Goal: Transaction & Acquisition: Purchase product/service

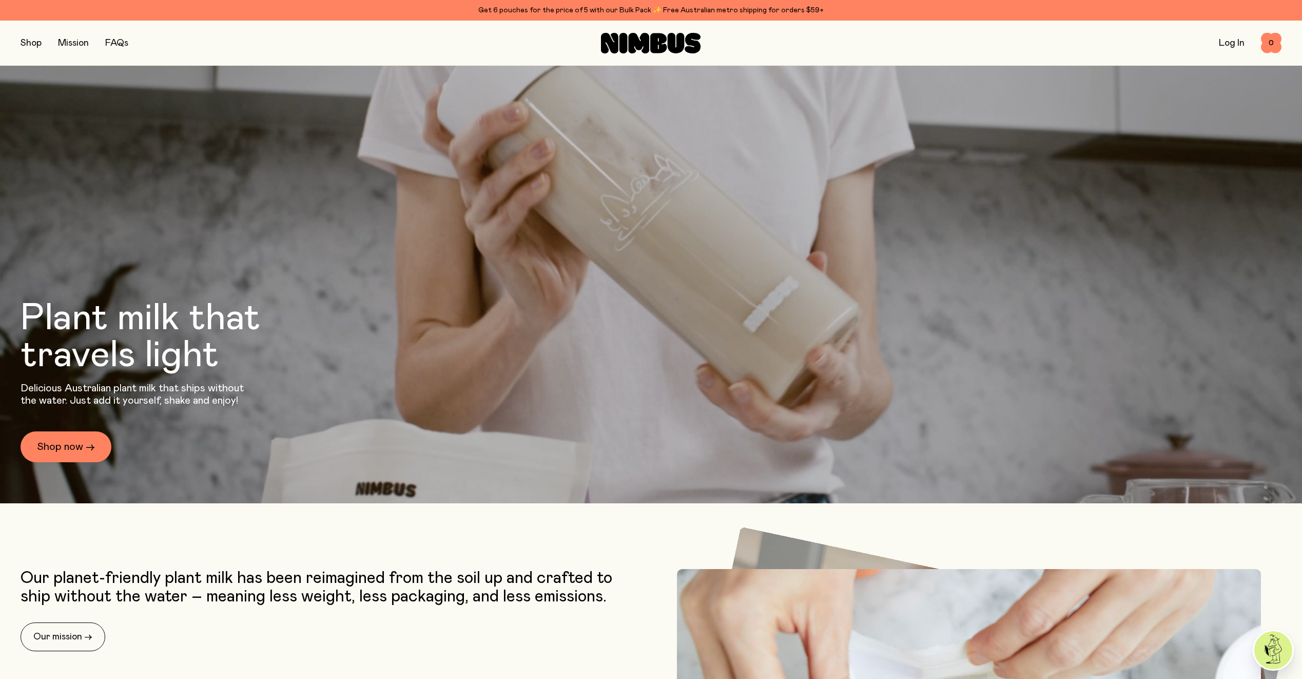
click at [1230, 45] on link "Log In" at bounding box center [1232, 42] width 26 height 9
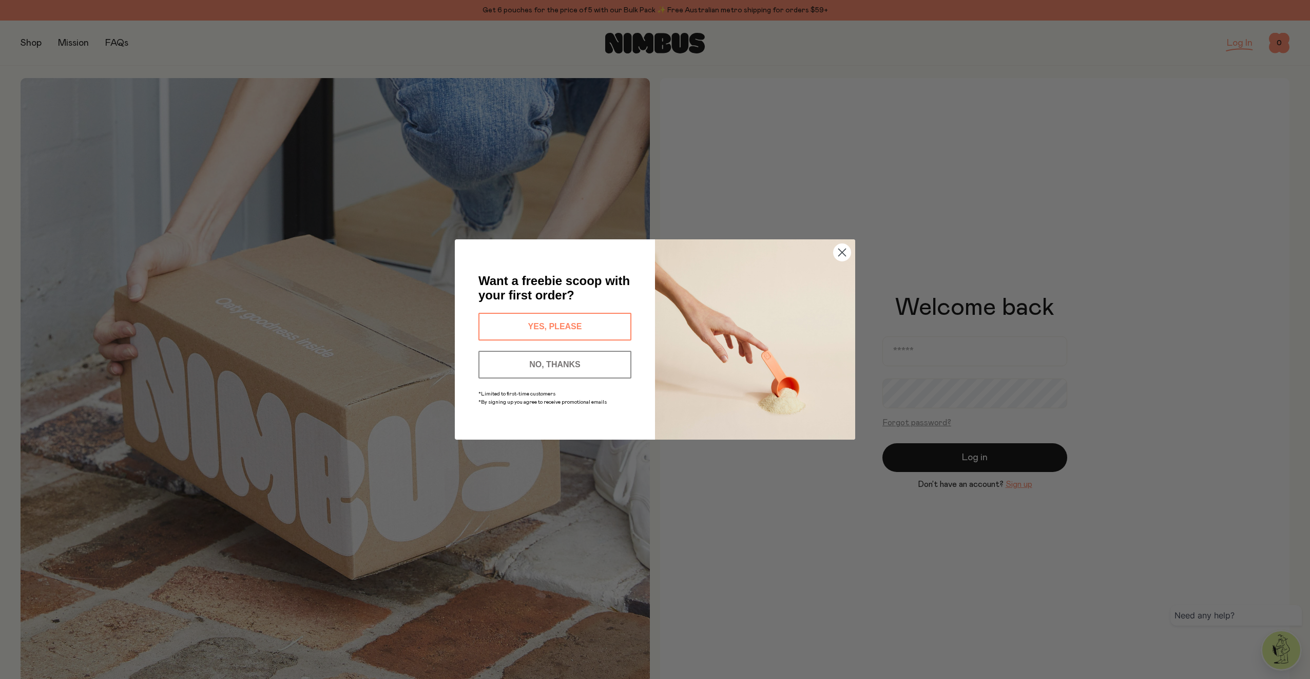
click at [904, 351] on div "Close dialog Want a freebie scoop with your first order? YES, PLEASE NO, THANKS…" at bounding box center [655, 339] width 1310 height 679
click at [836, 249] on circle "Close dialog" at bounding box center [842, 252] width 17 height 17
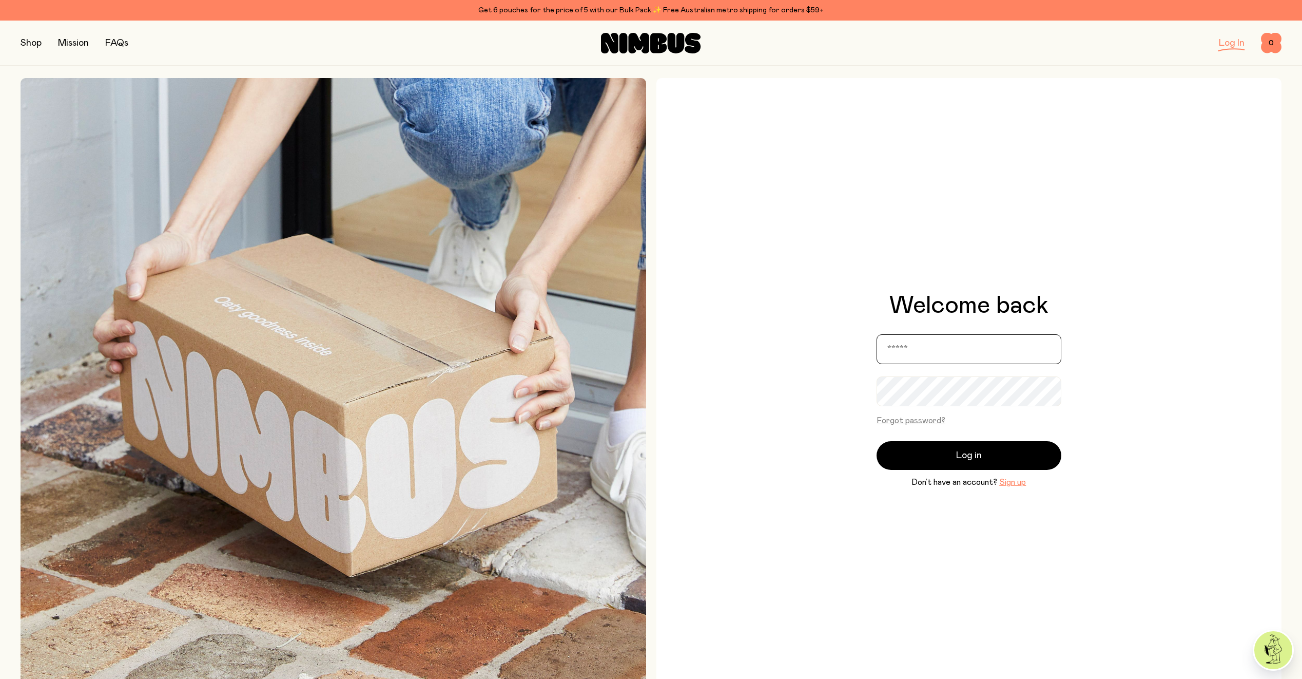
click at [890, 353] on input "email" at bounding box center [969, 349] width 185 height 30
type input "**********"
click at [947, 448] on button "Log in" at bounding box center [969, 455] width 185 height 29
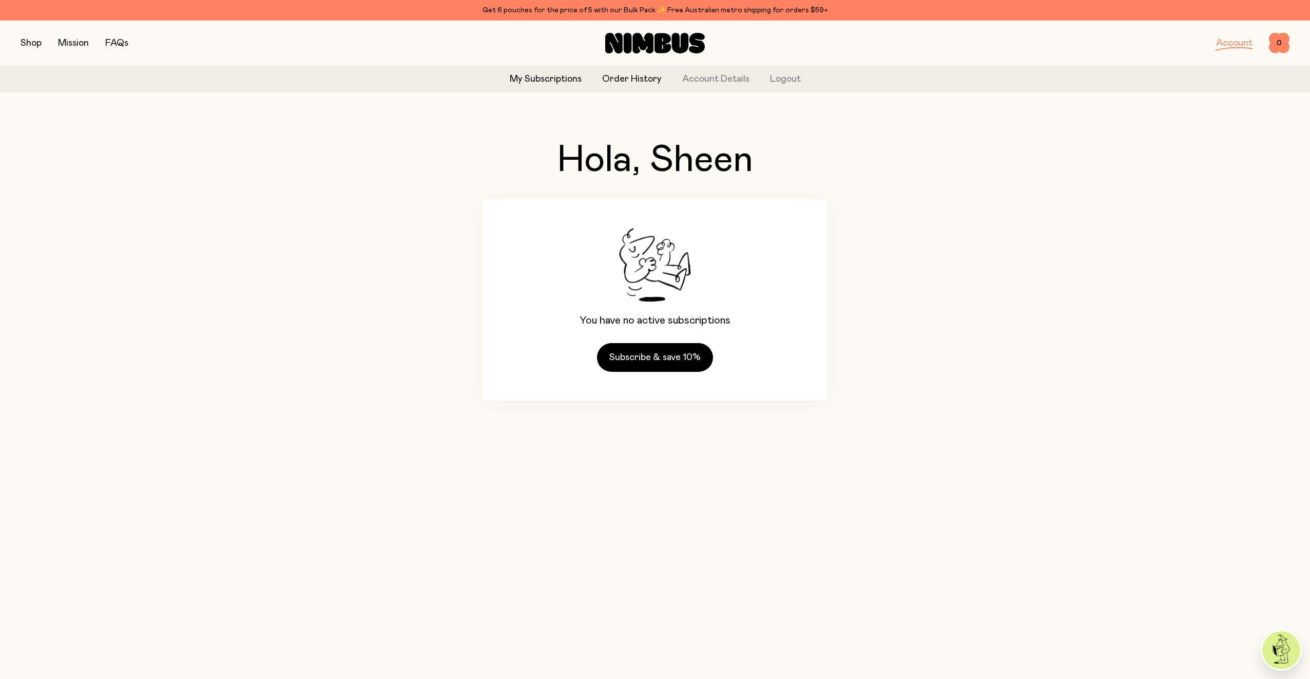
click at [611, 76] on link "Order History" at bounding box center [632, 79] width 60 height 14
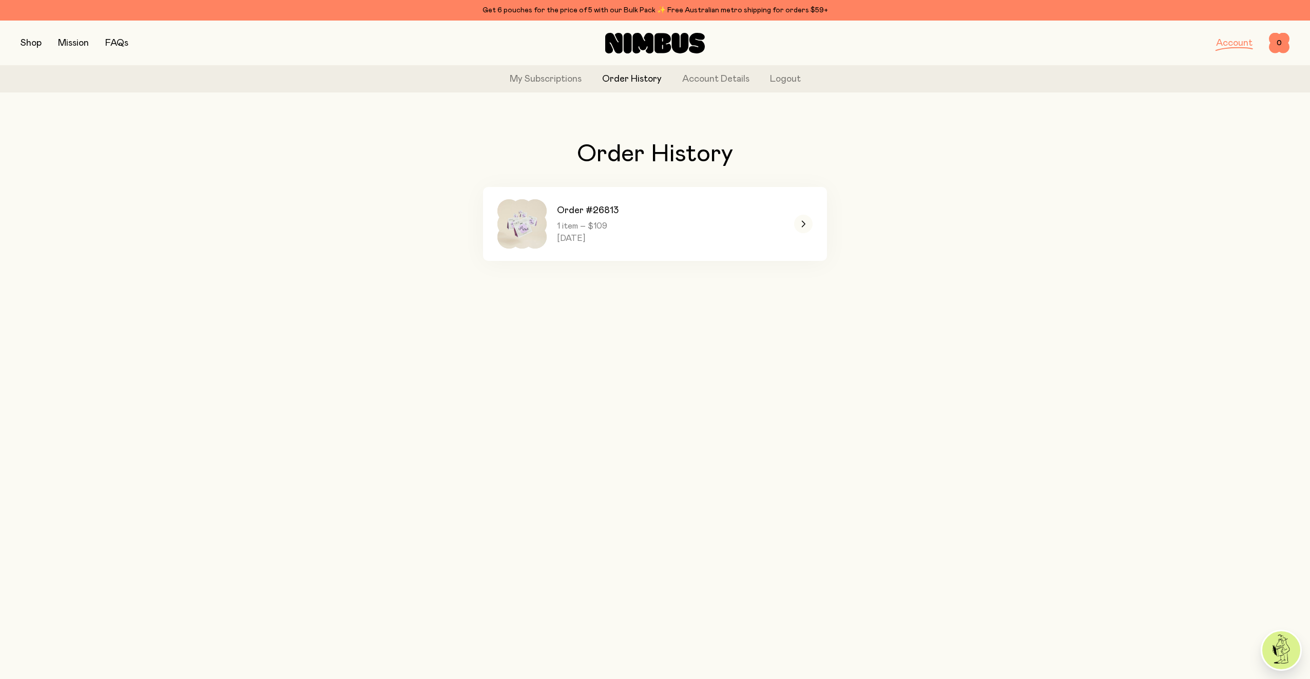
click at [30, 39] on button "button" at bounding box center [31, 43] width 21 height 14
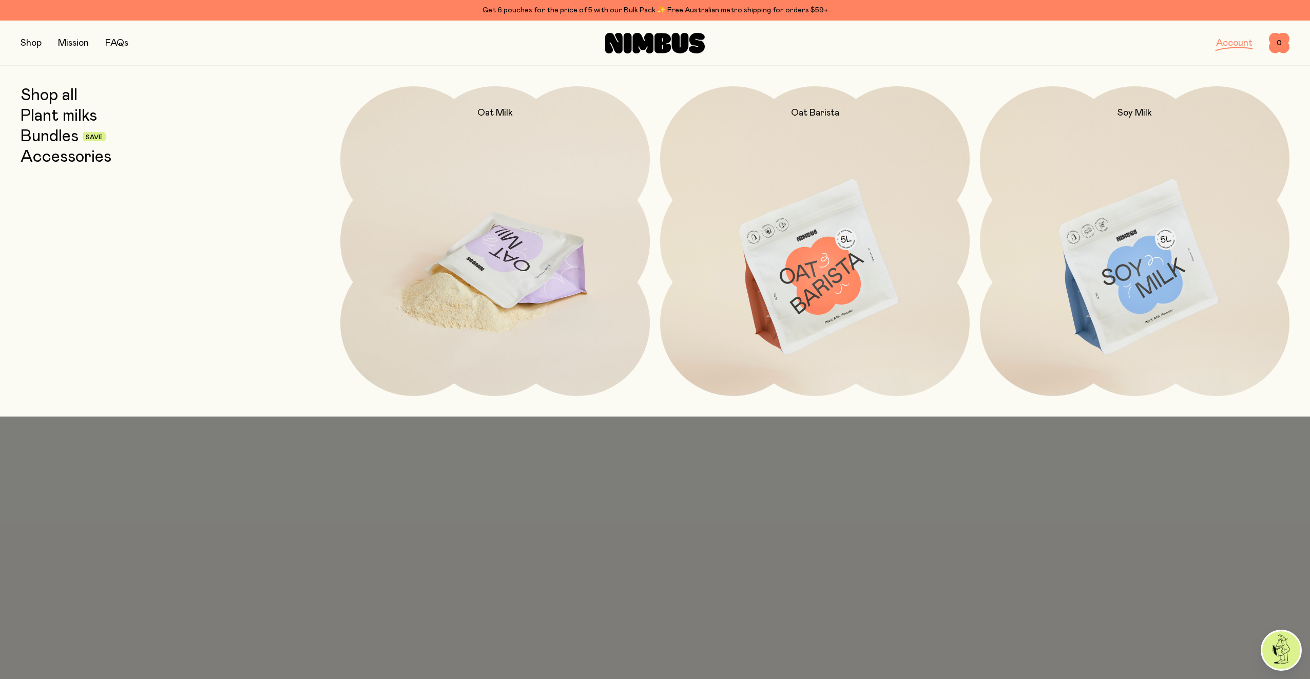
click at [485, 265] on img at bounding box center [494, 268] width 309 height 364
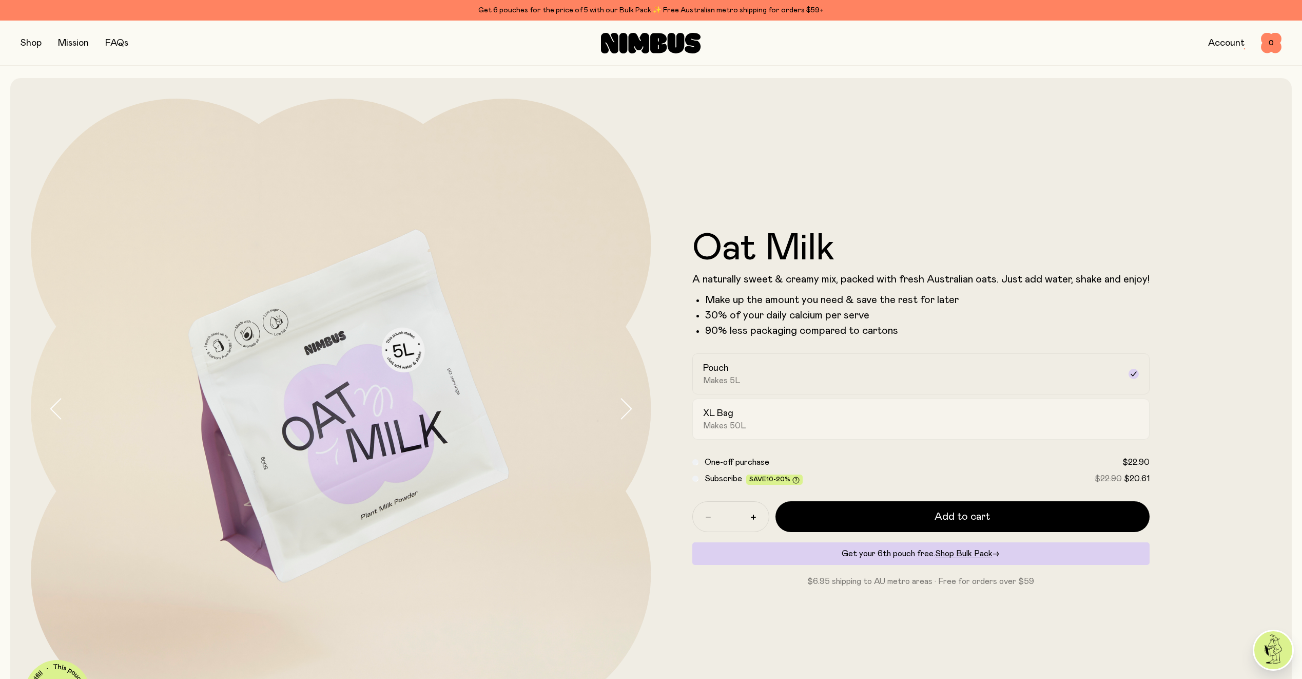
click at [784, 411] on div "XL Bag Makes 50L" at bounding box center [911, 419] width 417 height 24
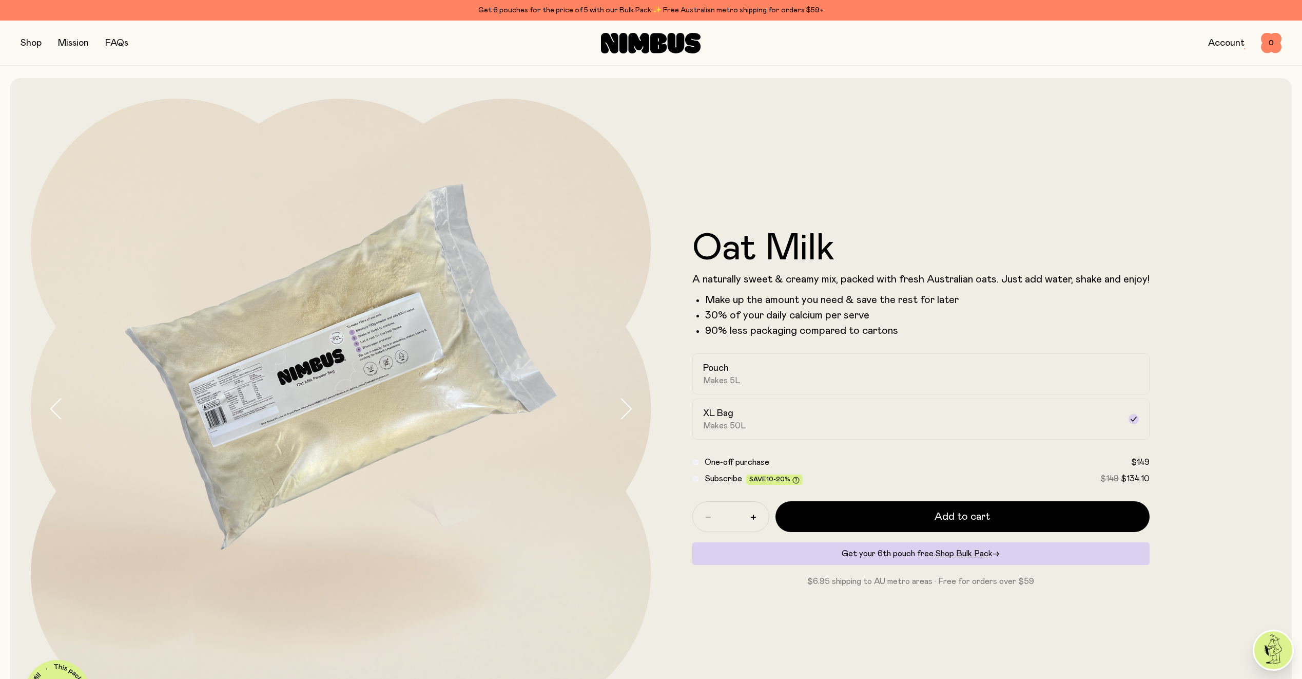
click at [24, 37] on button "button" at bounding box center [31, 43] width 21 height 14
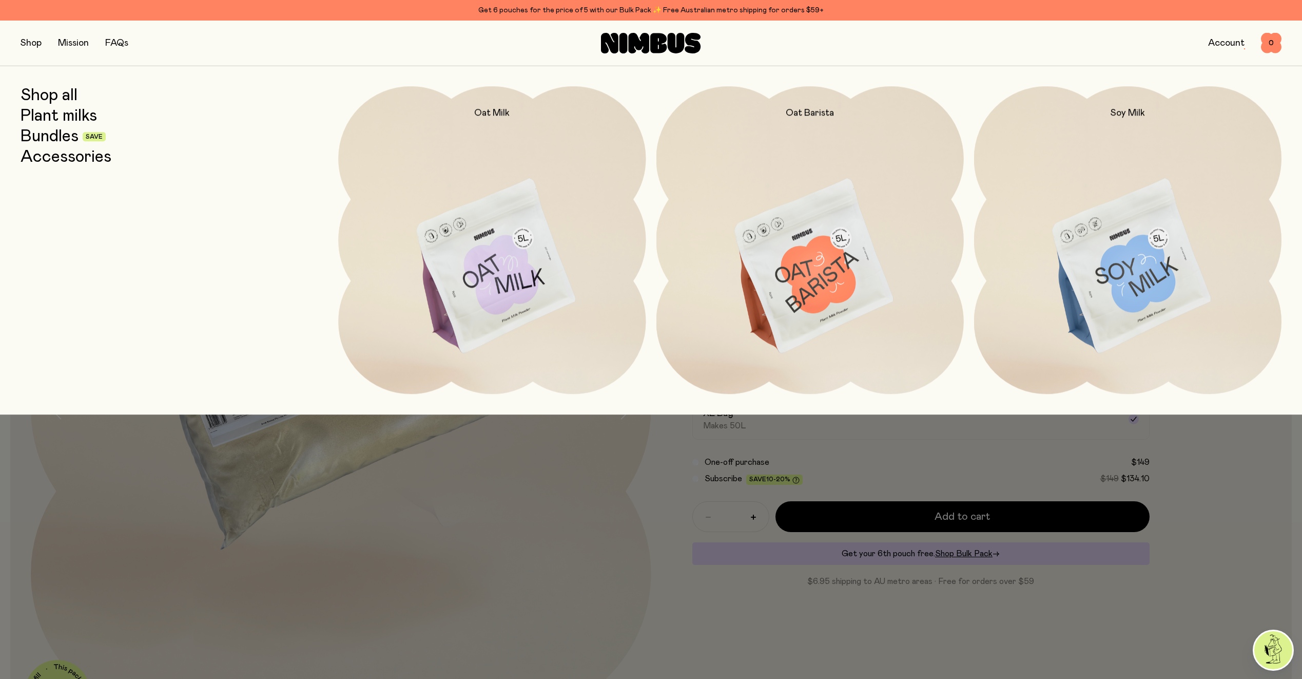
click at [47, 142] on link "Bundles" at bounding box center [50, 136] width 58 height 18
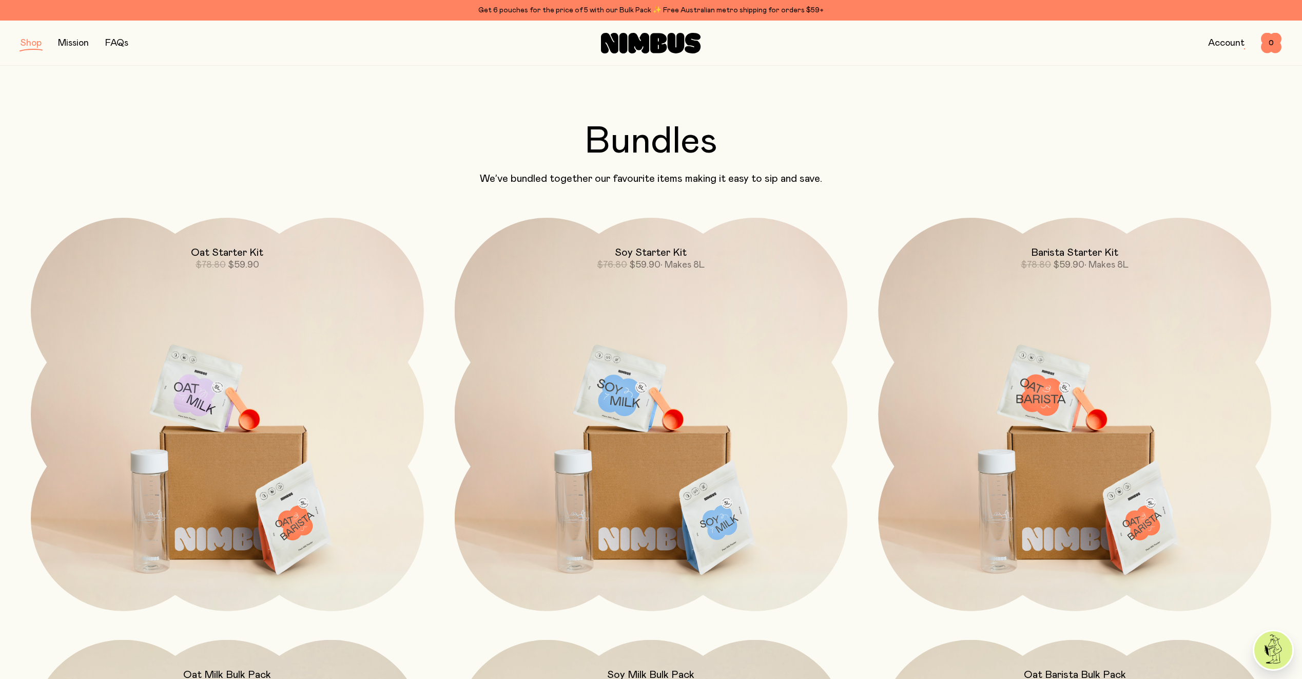
click at [33, 43] on button "button" at bounding box center [31, 43] width 21 height 14
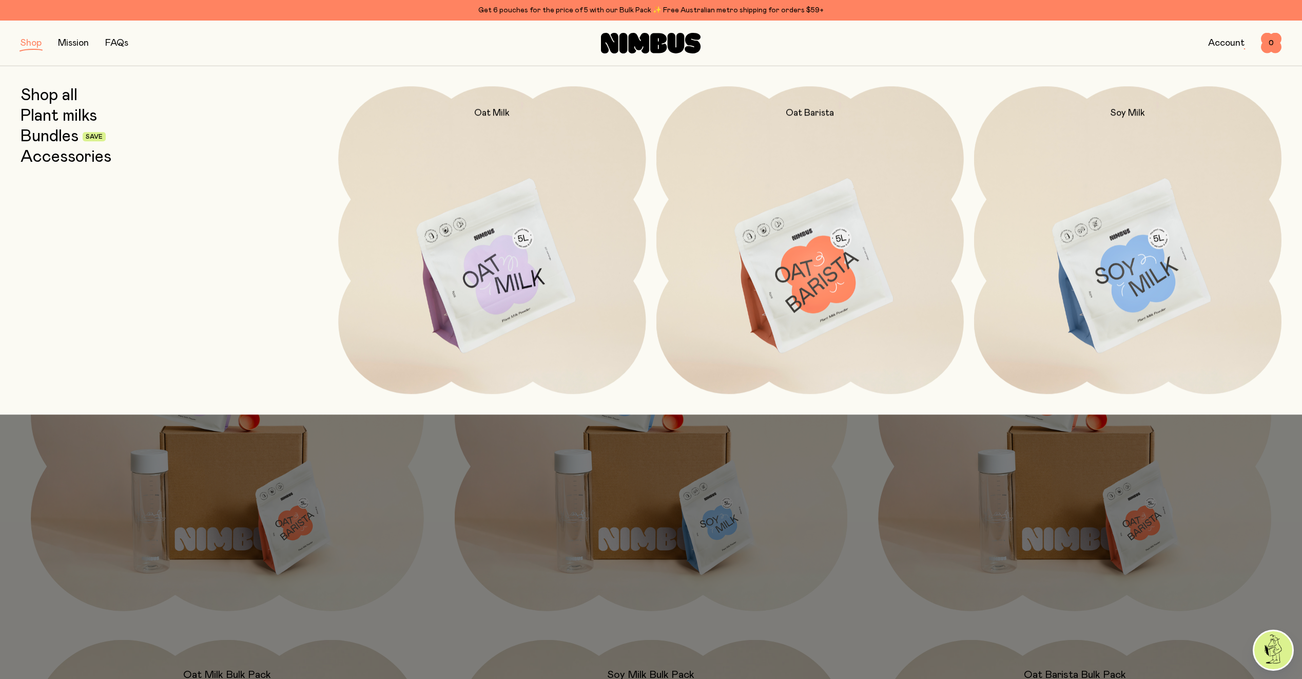
click at [50, 95] on link "Shop all" at bounding box center [49, 95] width 57 height 18
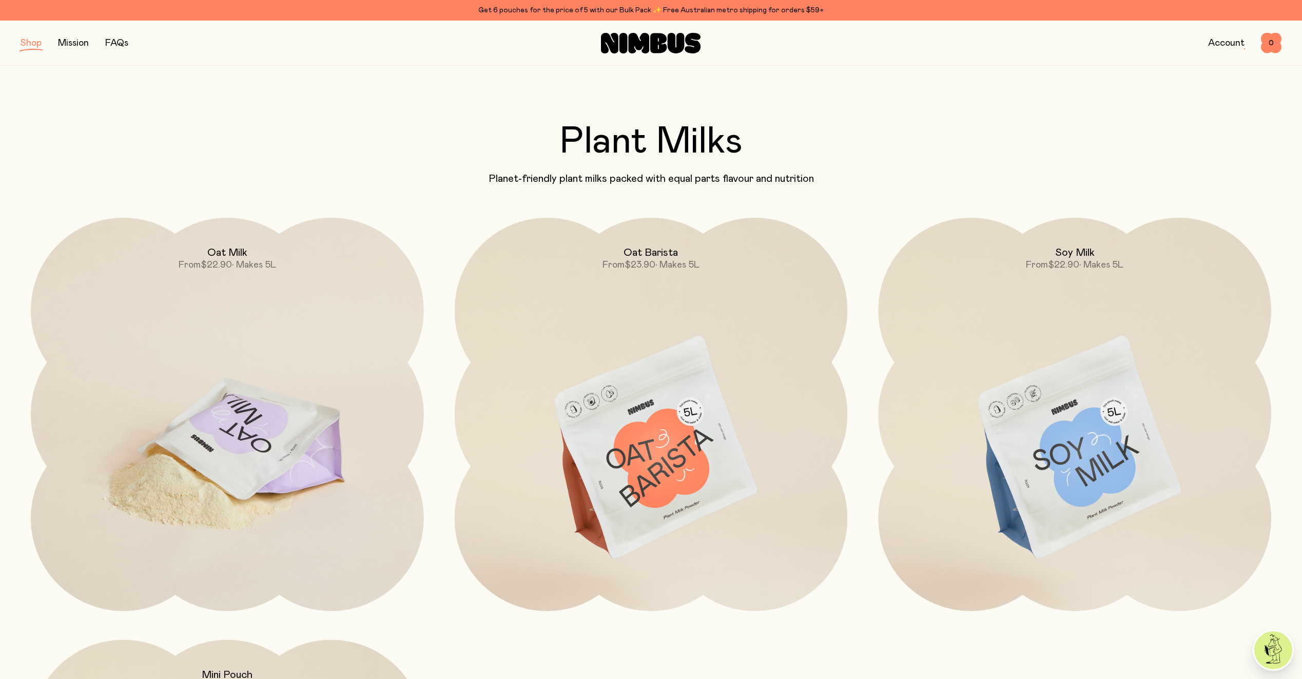
click at [244, 416] on img at bounding box center [227, 449] width 393 height 462
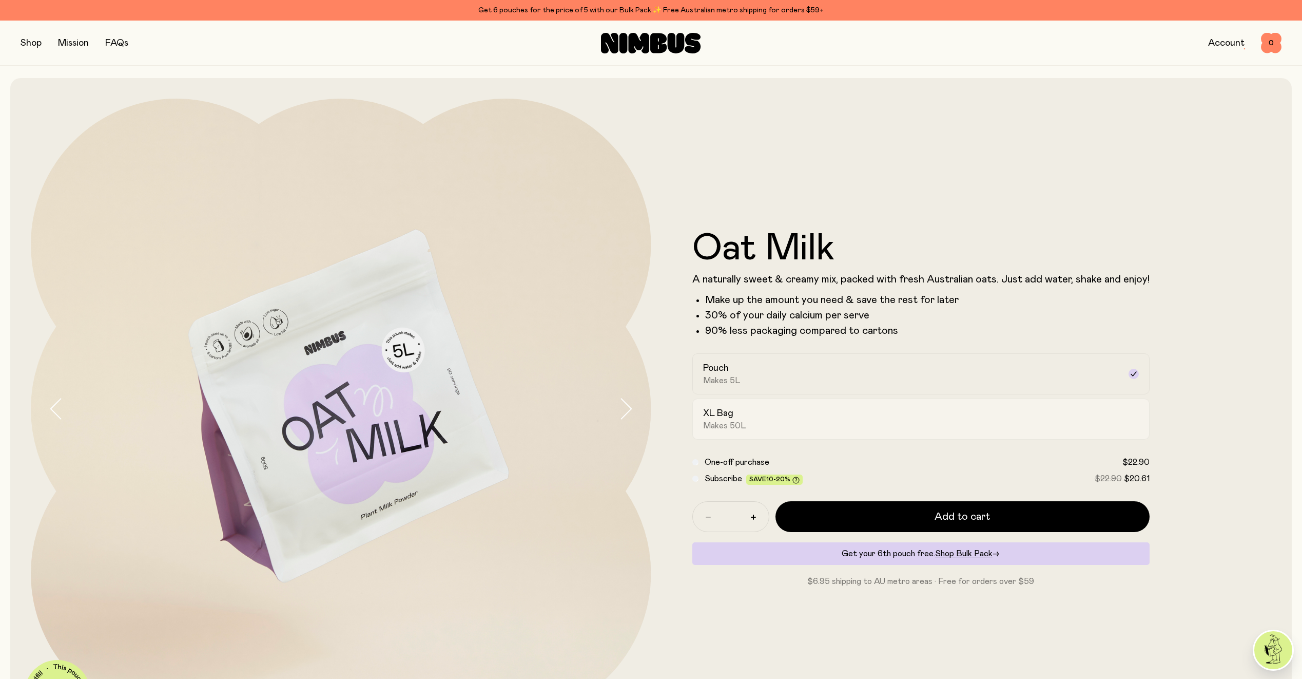
click at [750, 419] on div "XL Bag Makes 50L" at bounding box center [911, 419] width 417 height 24
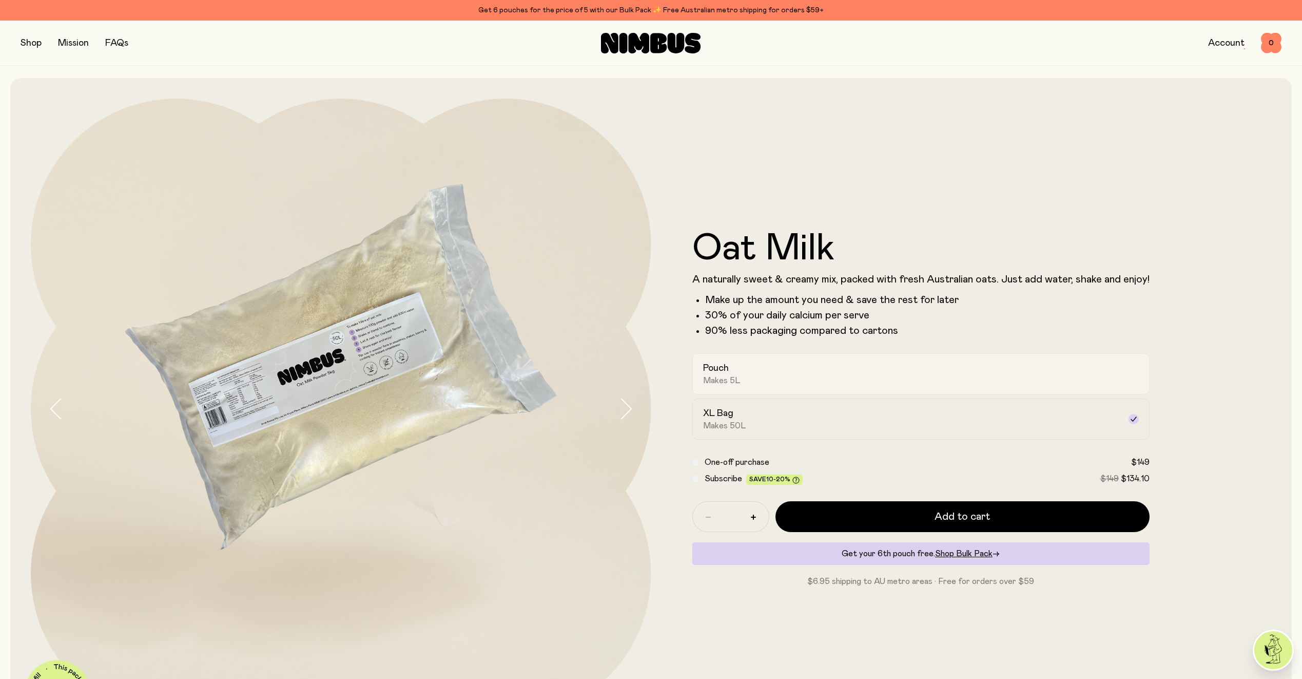
click at [770, 383] on div "Pouch Makes 5L" at bounding box center [911, 374] width 417 height 24
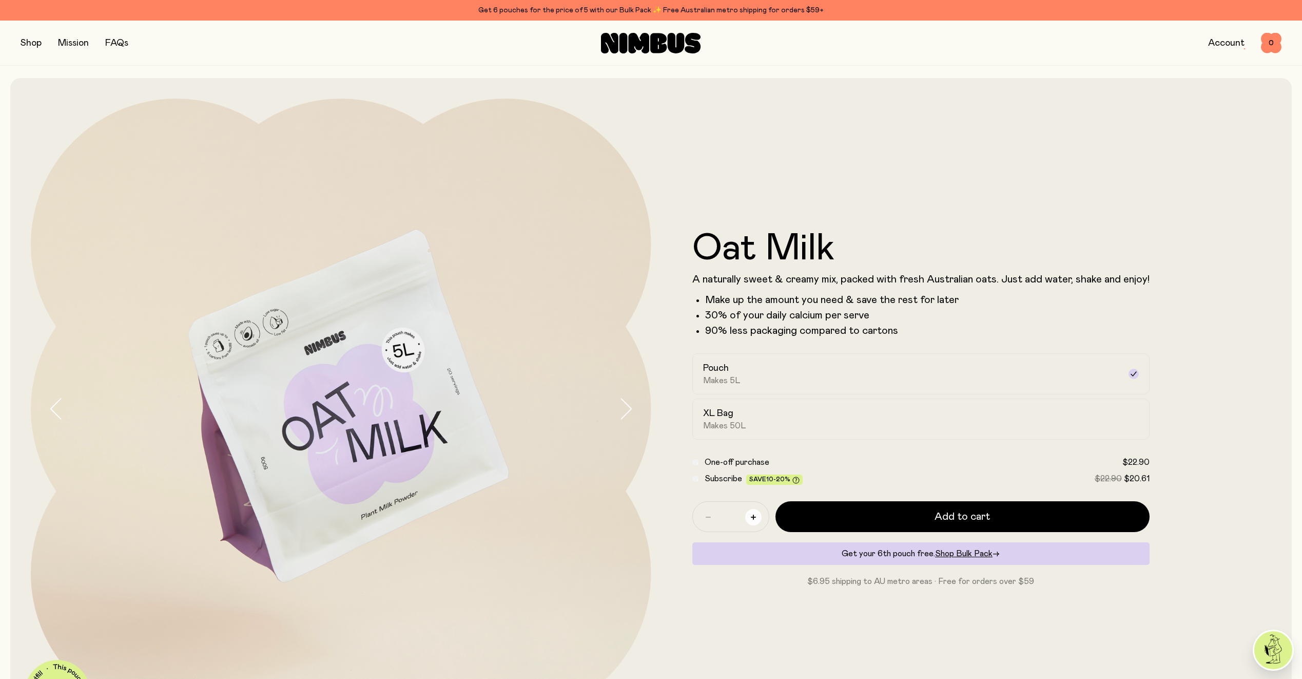
click at [753, 520] on button "button" at bounding box center [753, 517] width 16 height 16
click at [707, 514] on button "button" at bounding box center [708, 517] width 16 height 16
click at [713, 515] on button "button" at bounding box center [708, 517] width 16 height 16
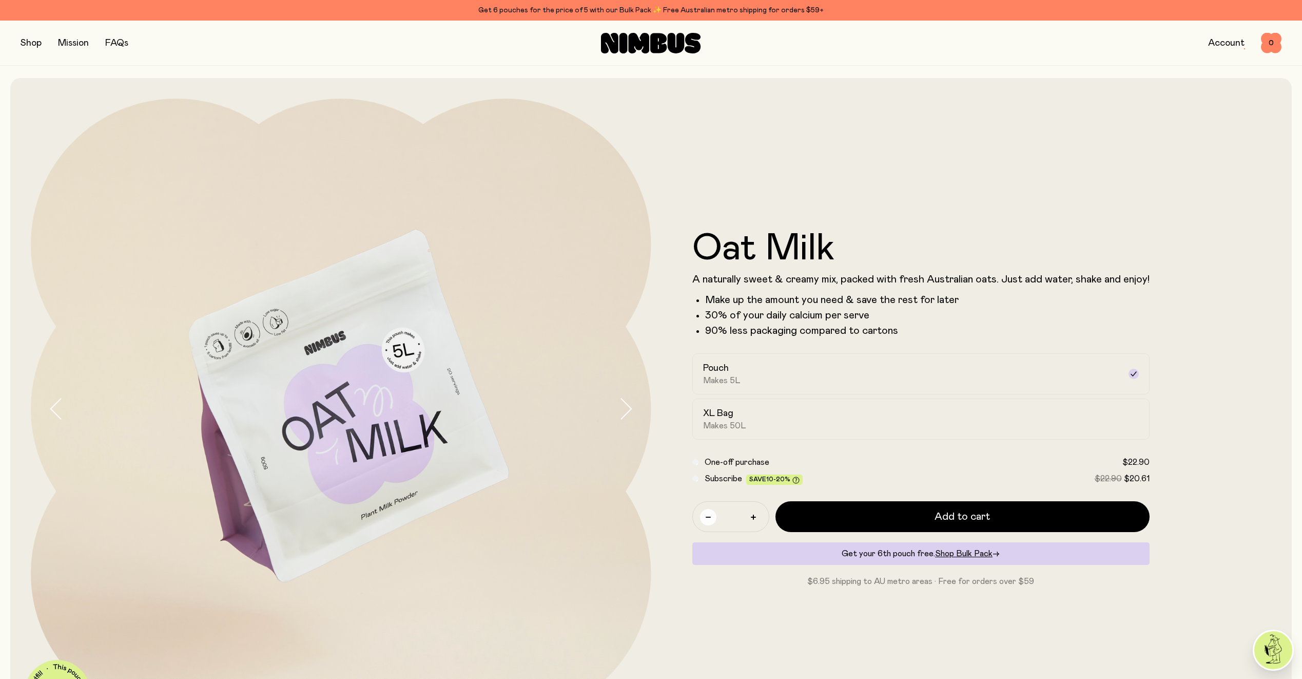
click at [712, 516] on button "button" at bounding box center [708, 517] width 16 height 16
click at [37, 42] on button "button" at bounding box center [31, 43] width 21 height 14
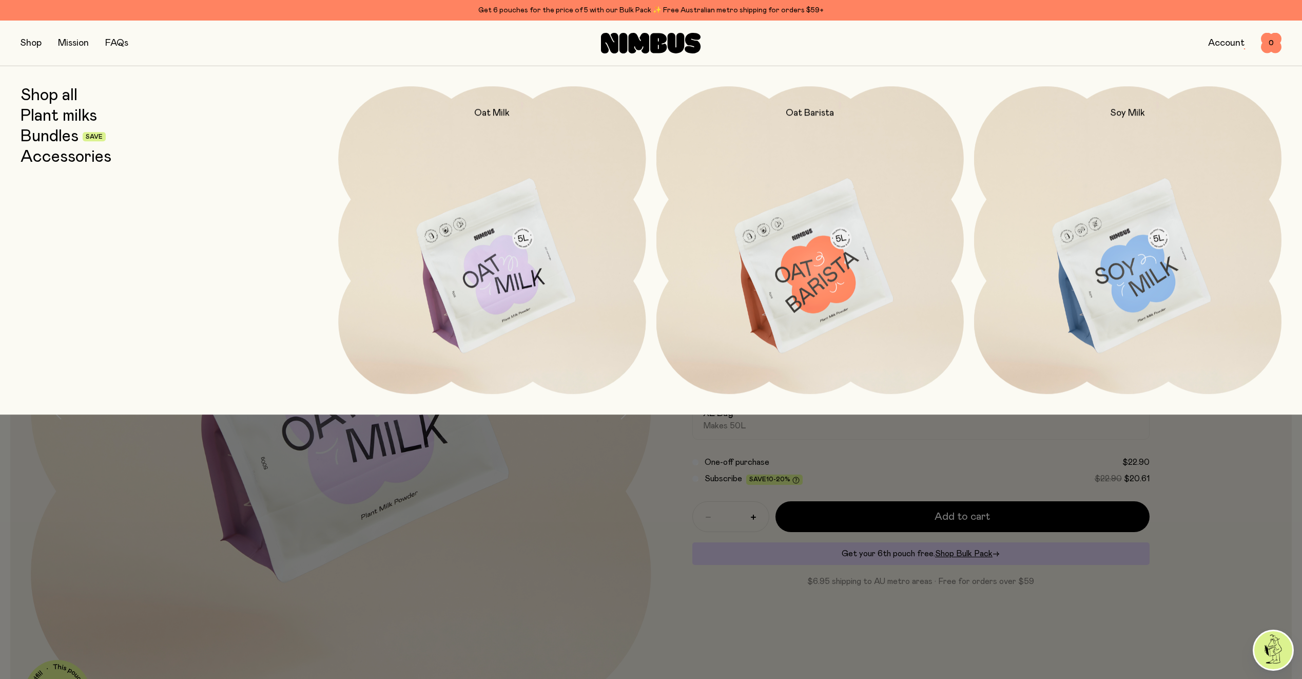
click at [56, 134] on link "Bundles" at bounding box center [50, 136] width 58 height 18
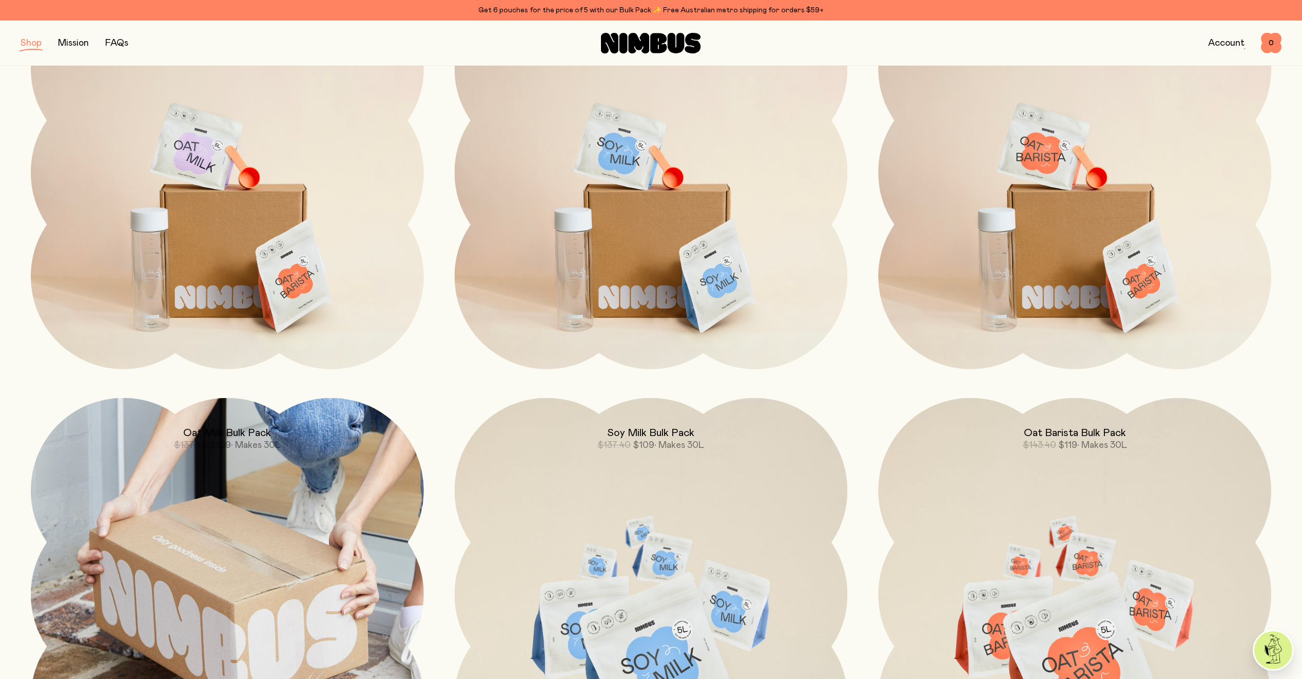
scroll to position [257, 0]
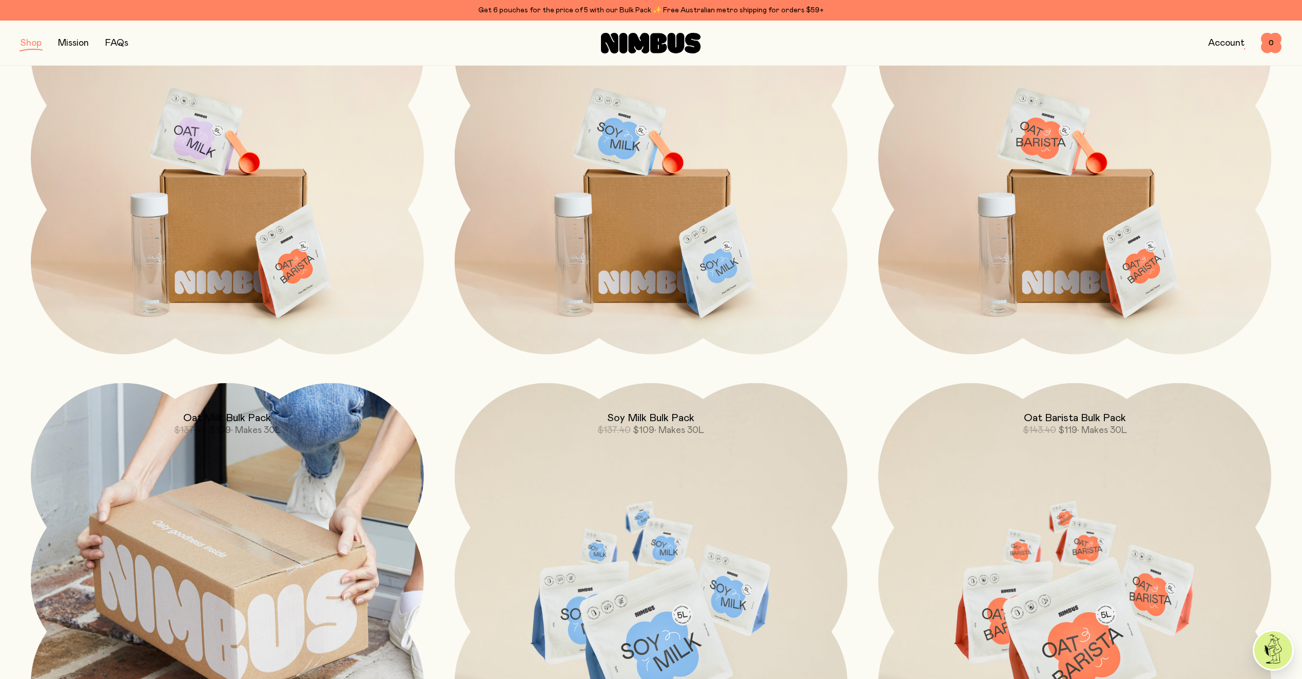
click at [308, 521] on img at bounding box center [227, 579] width 393 height 393
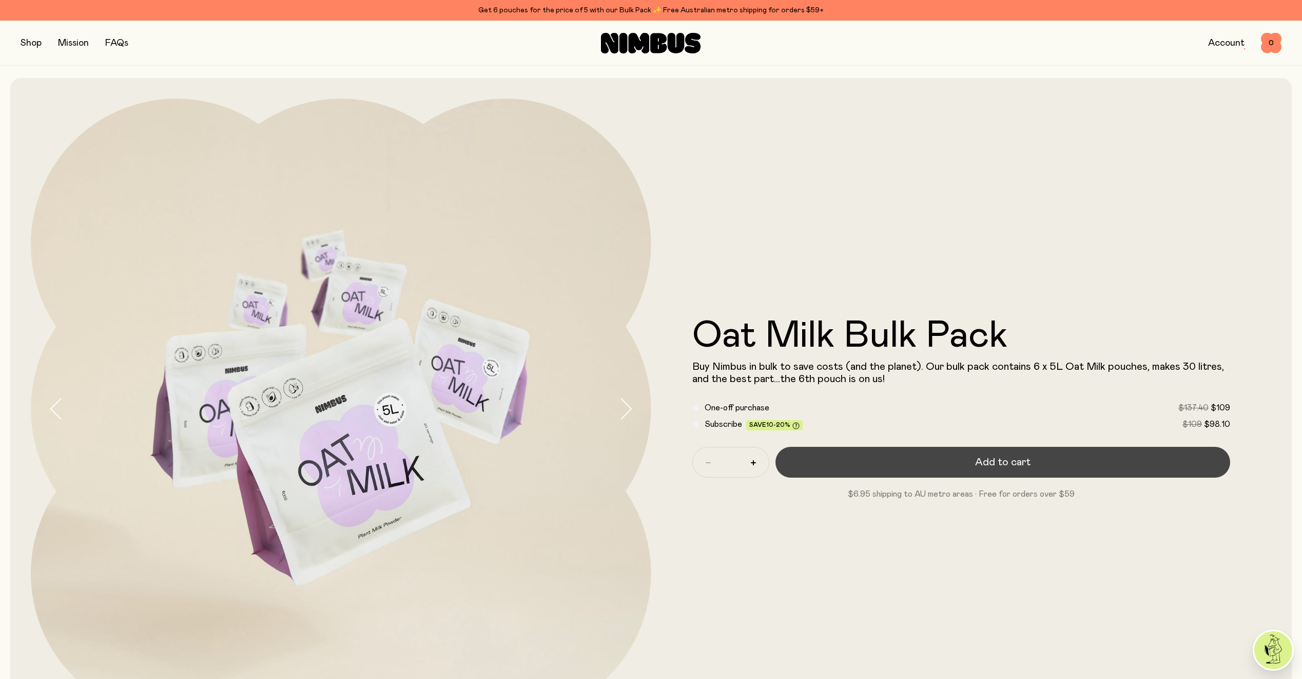
click at [955, 468] on button "Add to cart" at bounding box center [1003, 462] width 455 height 31
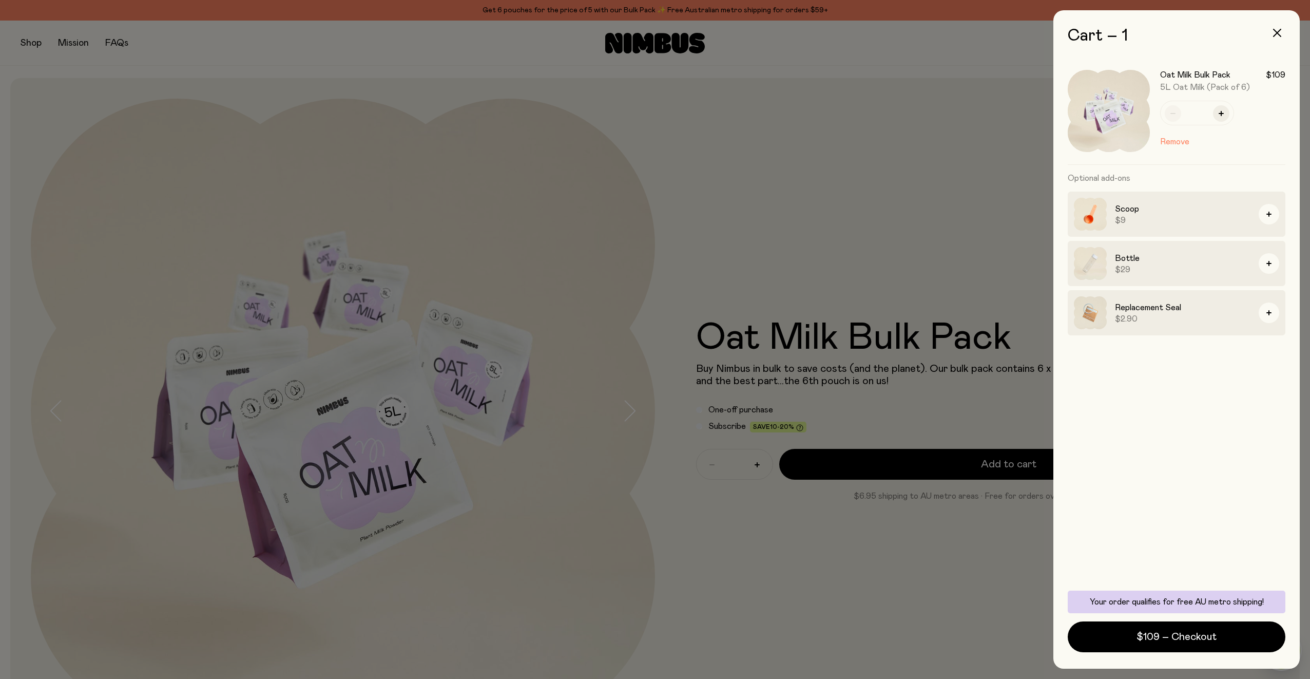
click at [815, 564] on div at bounding box center [655, 339] width 1310 height 679
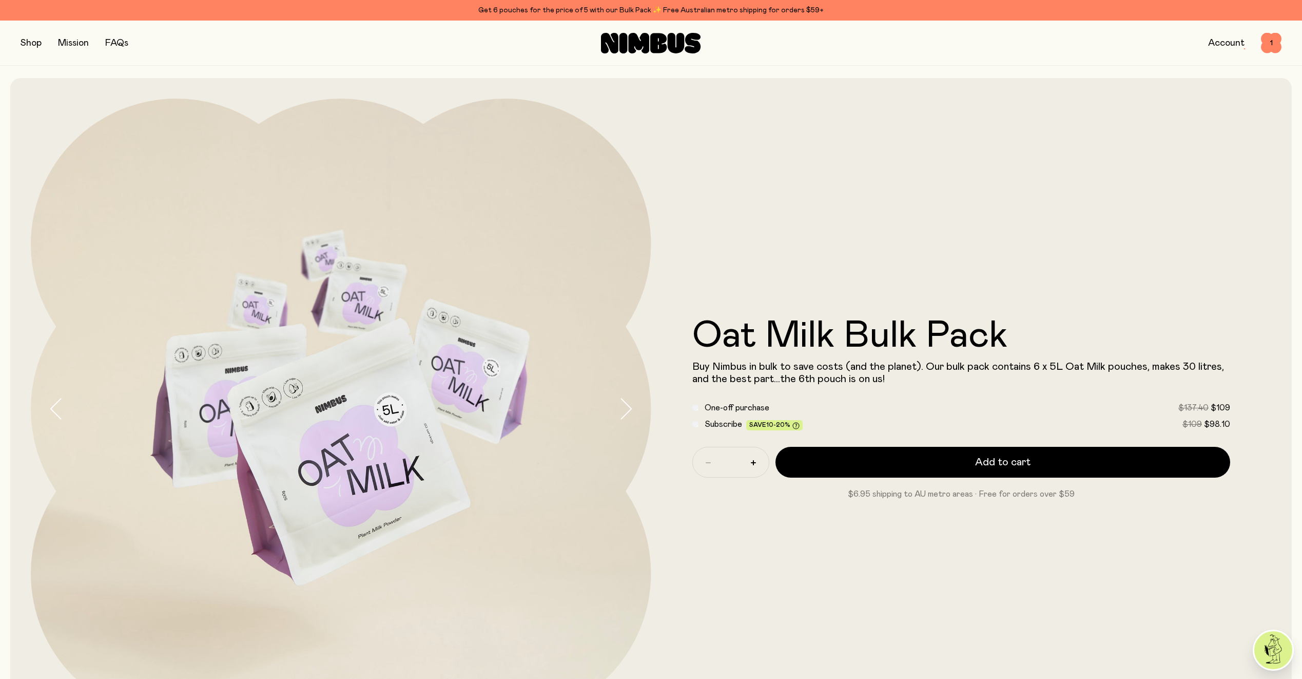
click at [34, 43] on button "button" at bounding box center [31, 43] width 21 height 14
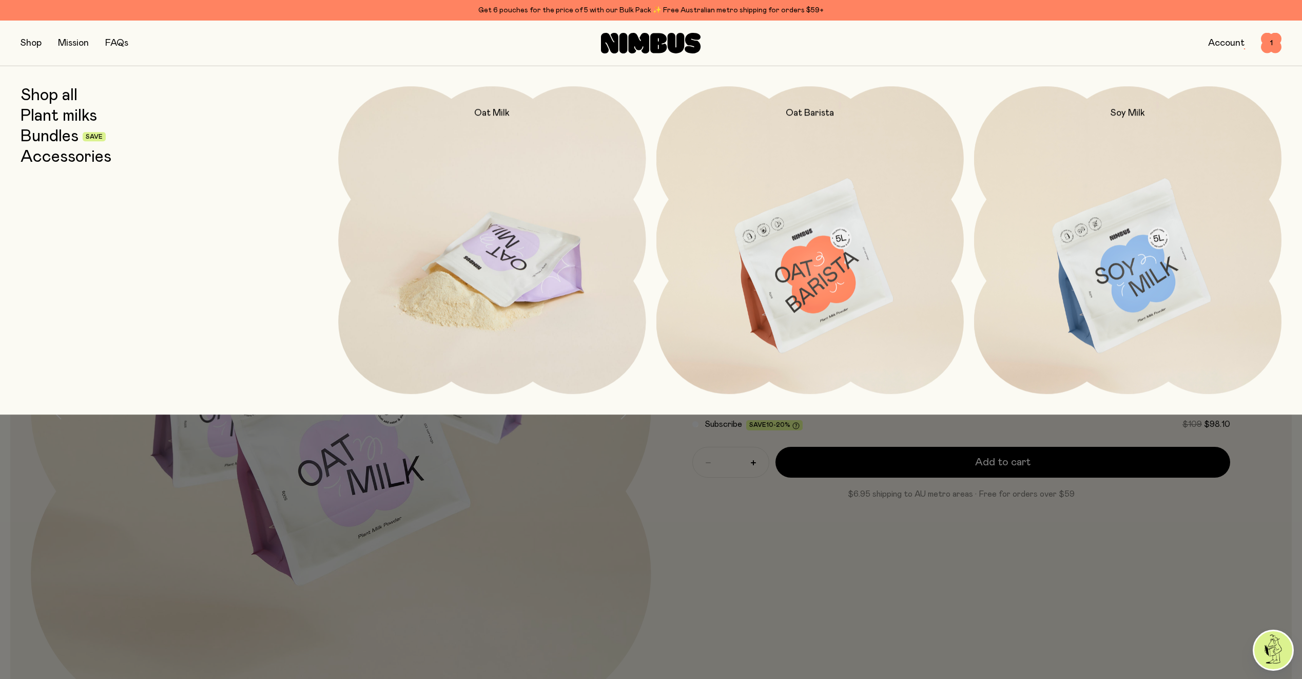
click at [479, 279] on img at bounding box center [491, 266] width 307 height 361
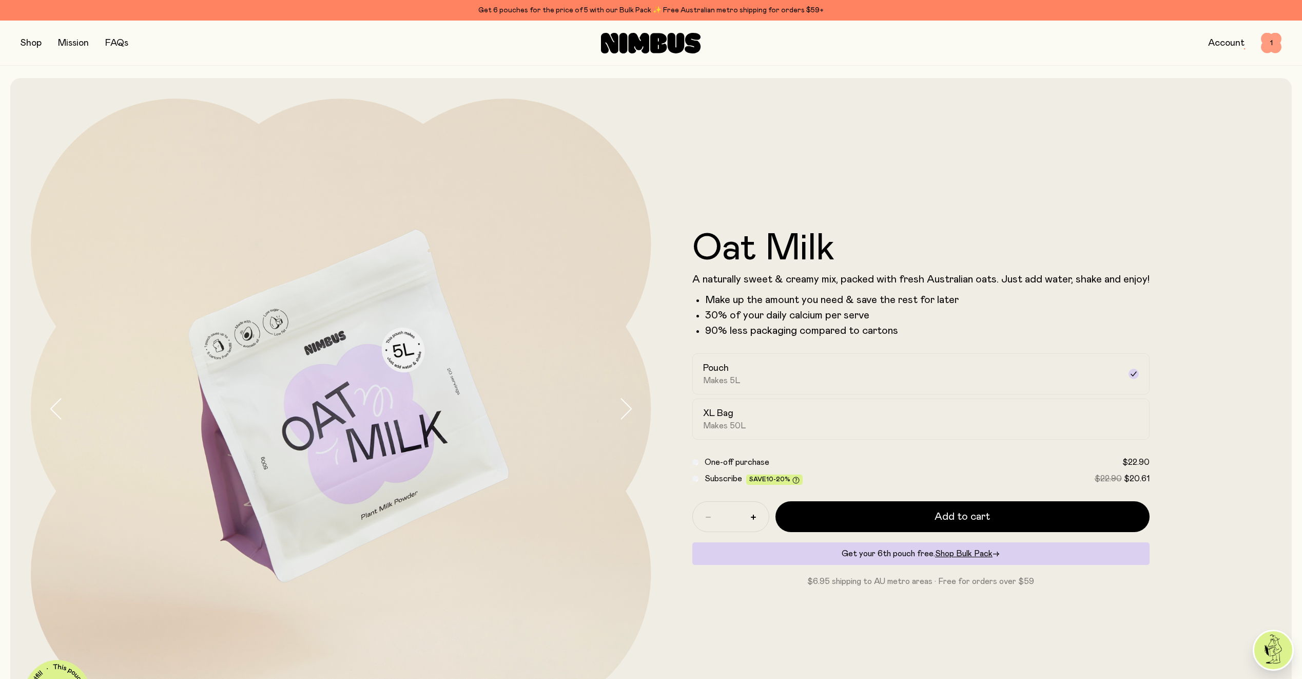
click at [1269, 39] on span "1" at bounding box center [1271, 43] width 21 height 21
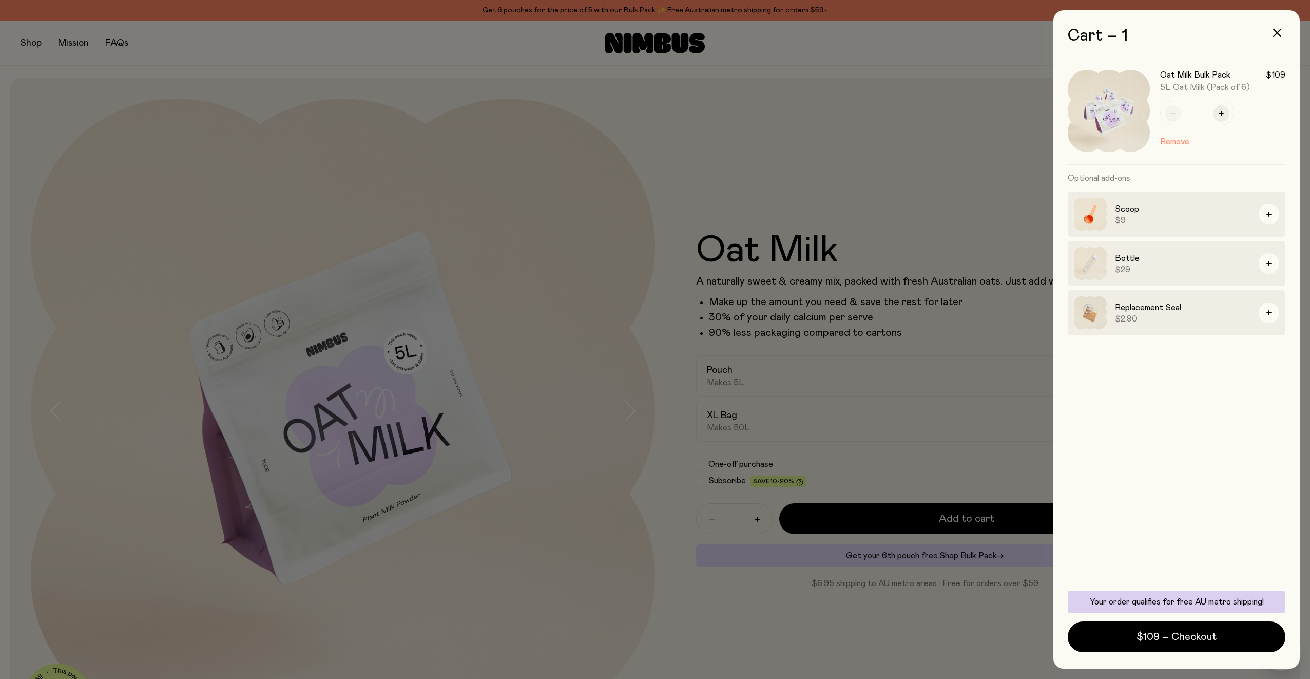
click at [874, 197] on div at bounding box center [655, 339] width 1310 height 679
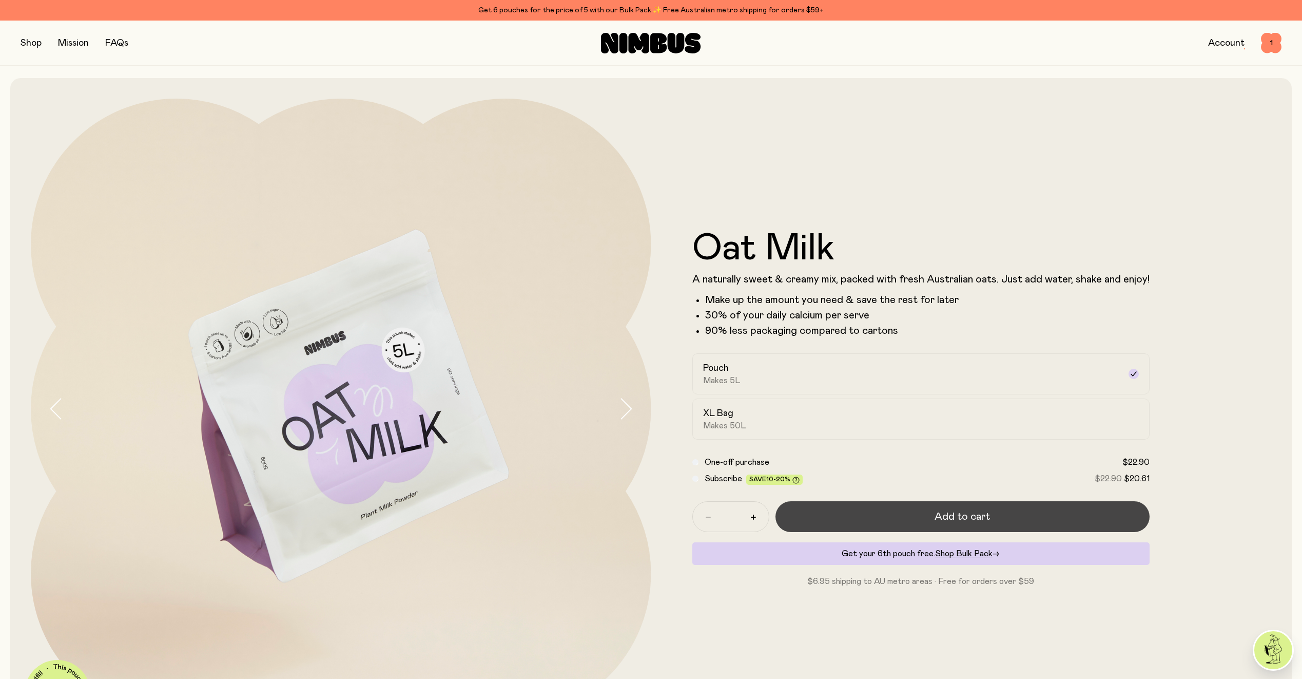
click at [942, 514] on span "Add to cart" at bounding box center [962, 516] width 55 height 14
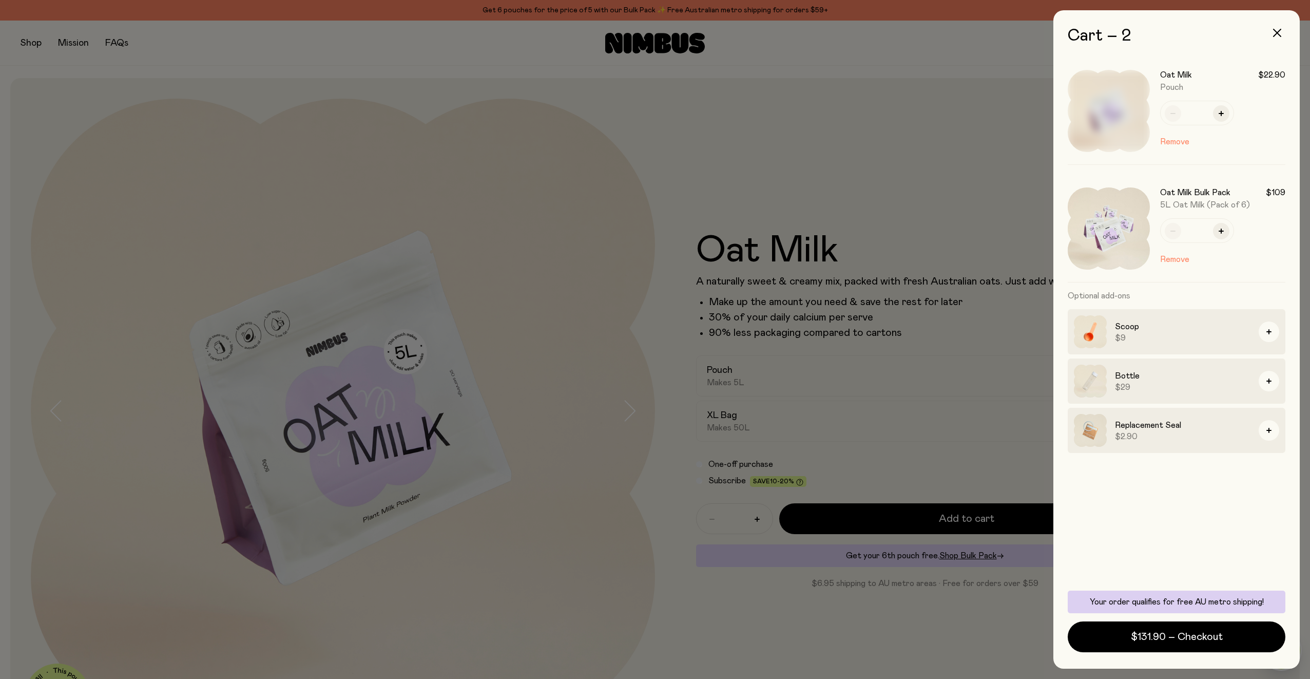
click at [942, 514] on div at bounding box center [655, 339] width 1310 height 679
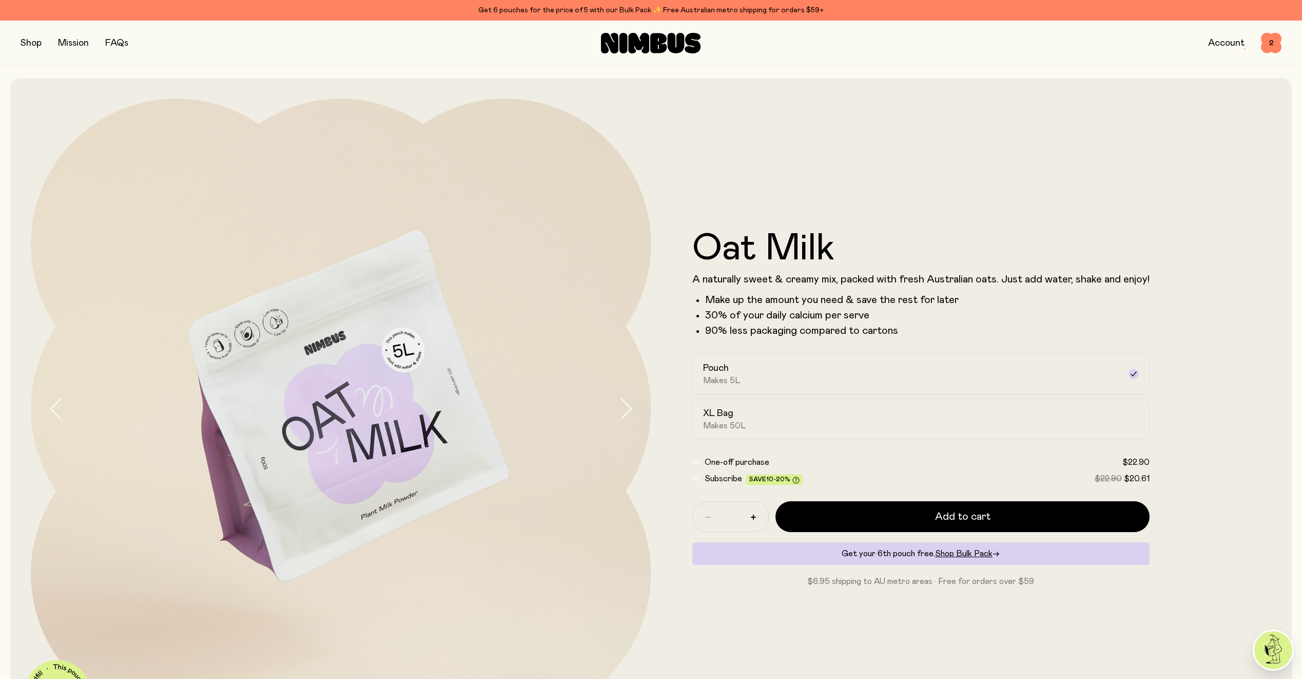
click at [942, 514] on span "Add to cart" at bounding box center [962, 516] width 55 height 14
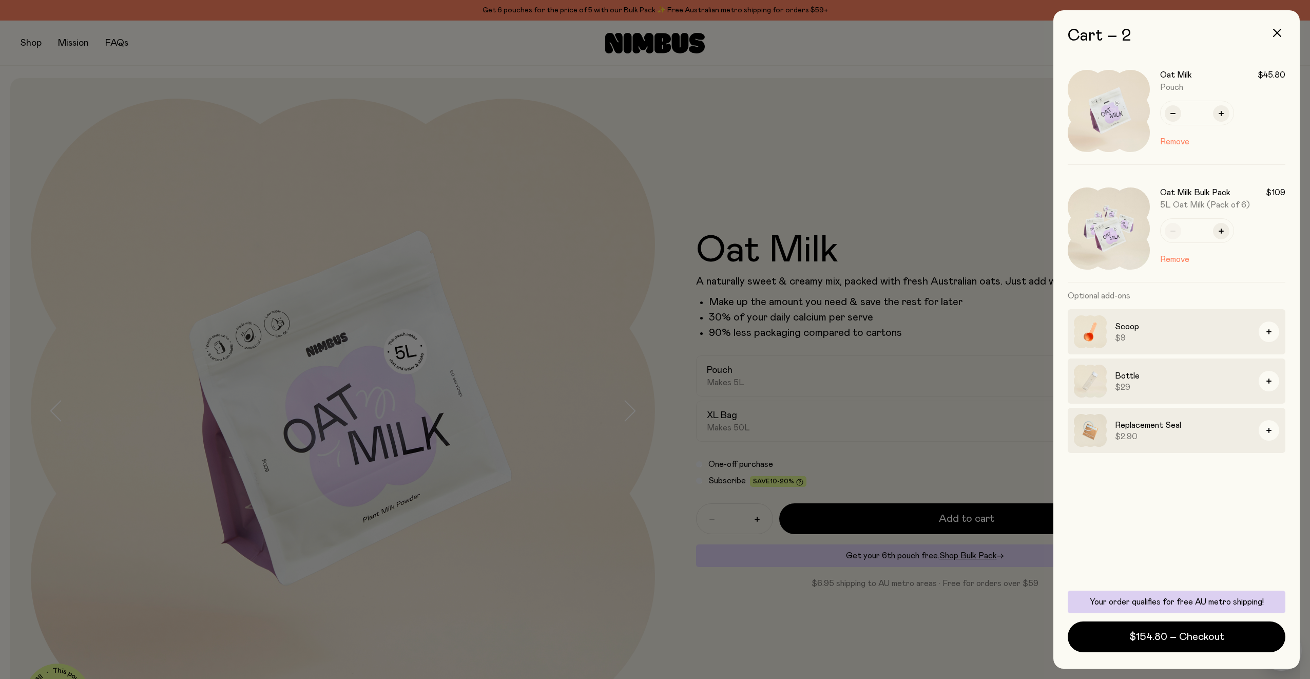
click at [956, 521] on div at bounding box center [655, 339] width 1310 height 679
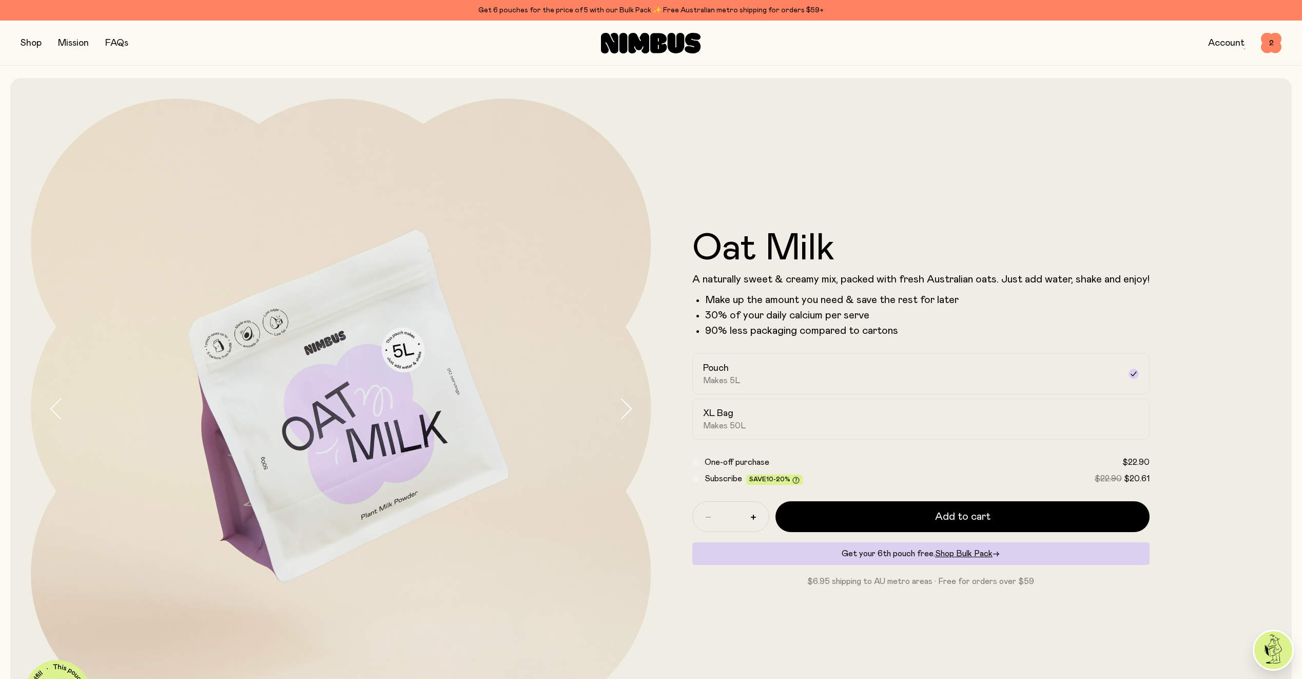
click at [956, 519] on span "Add to cart" at bounding box center [962, 516] width 55 height 14
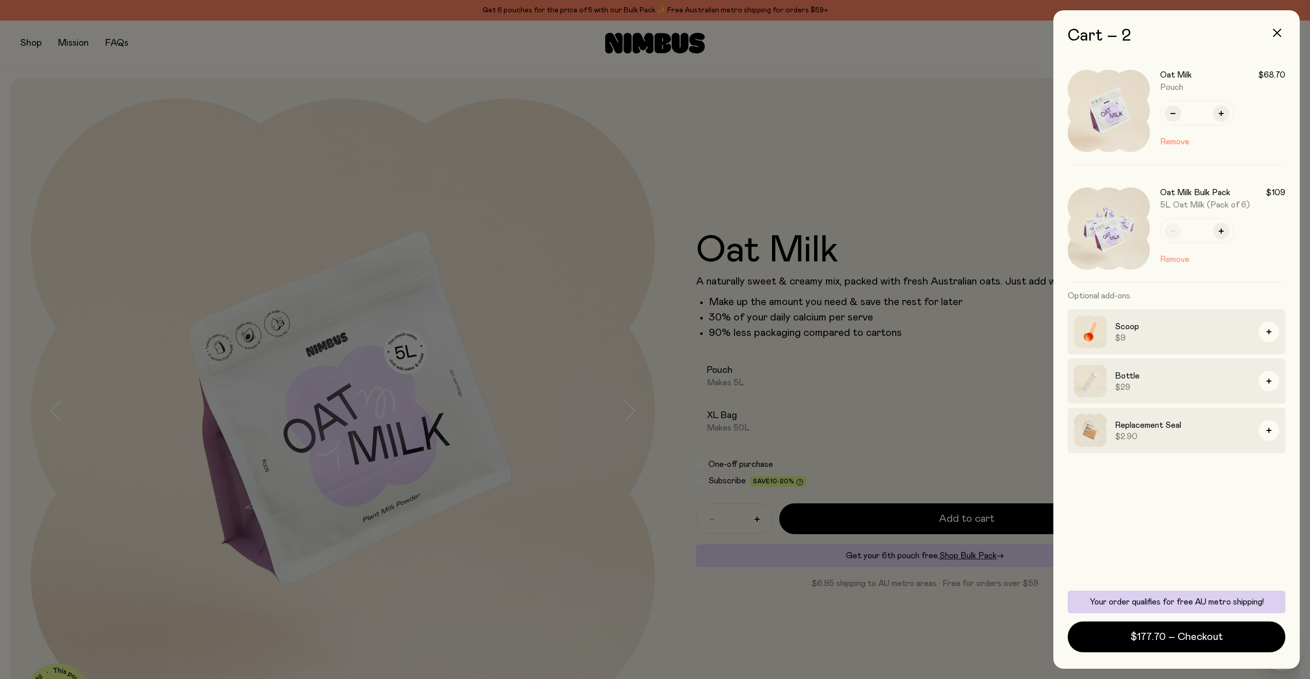
click at [1175, 256] on button "Remove" at bounding box center [1174, 259] width 29 height 12
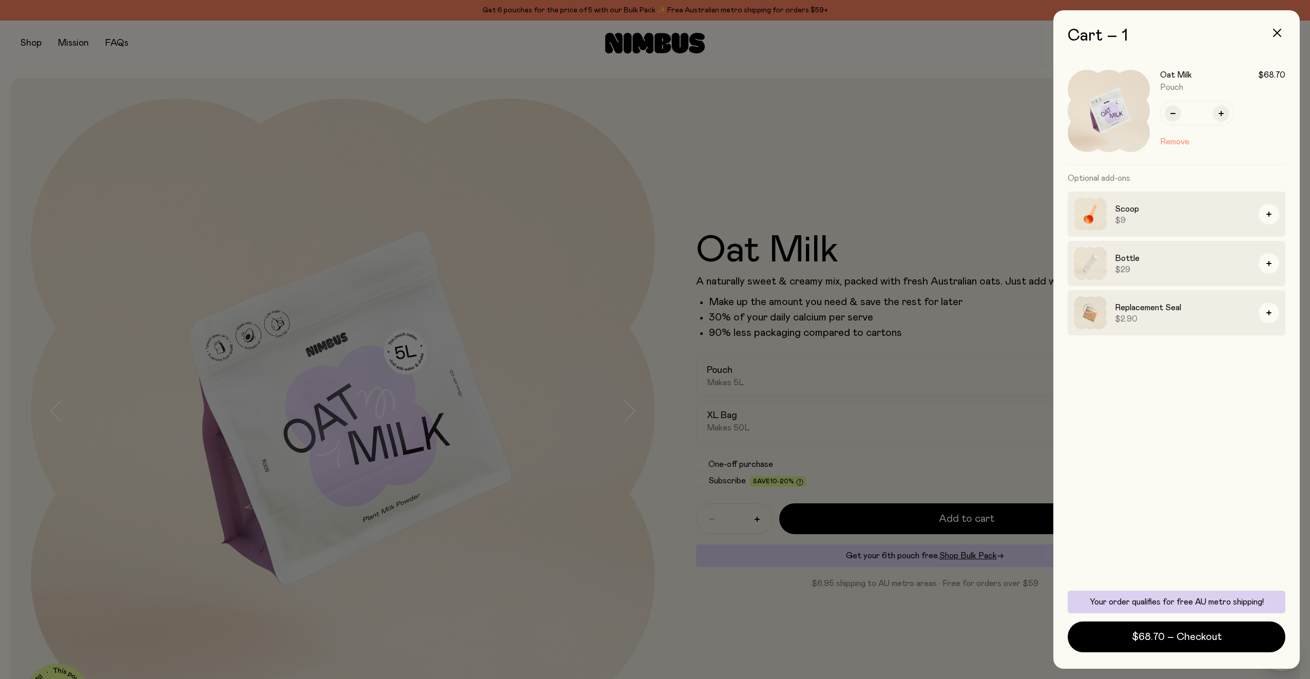
click at [1180, 143] on button "Remove" at bounding box center [1174, 141] width 29 height 12
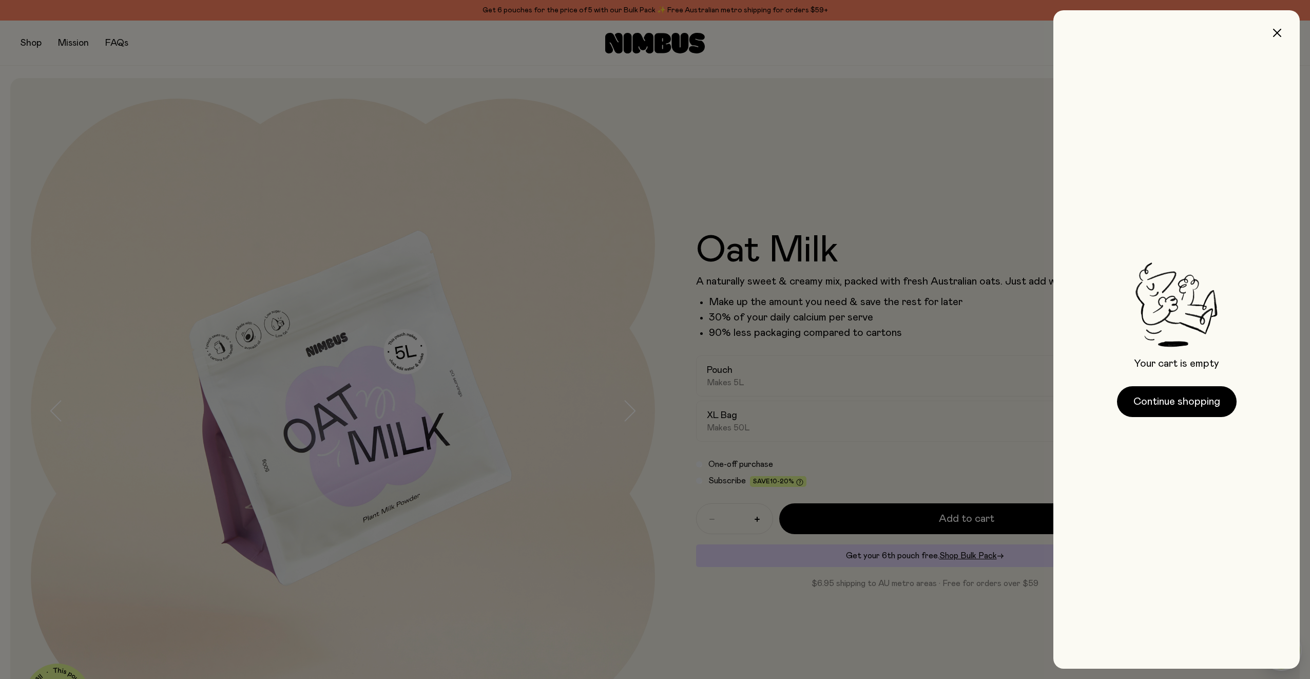
click at [1284, 34] on button "button" at bounding box center [1277, 33] width 25 height 25
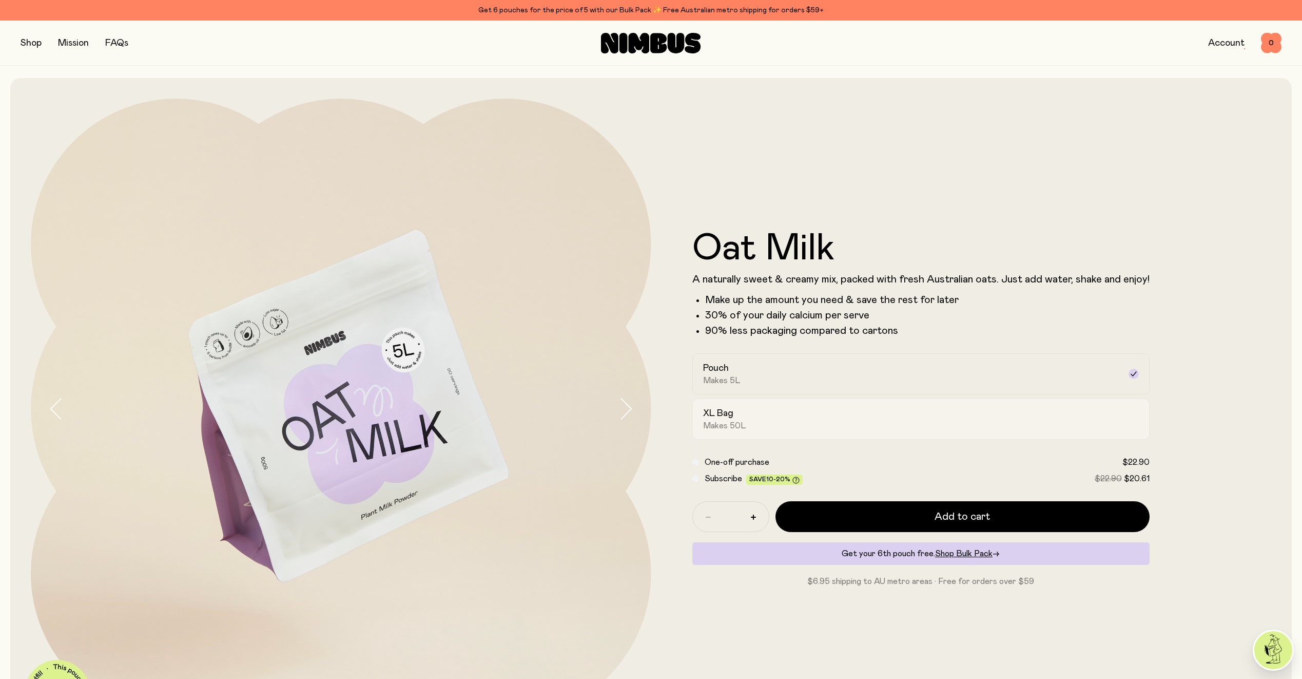
click at [805, 417] on div "XL Bag Makes 50L" at bounding box center [911, 419] width 417 height 24
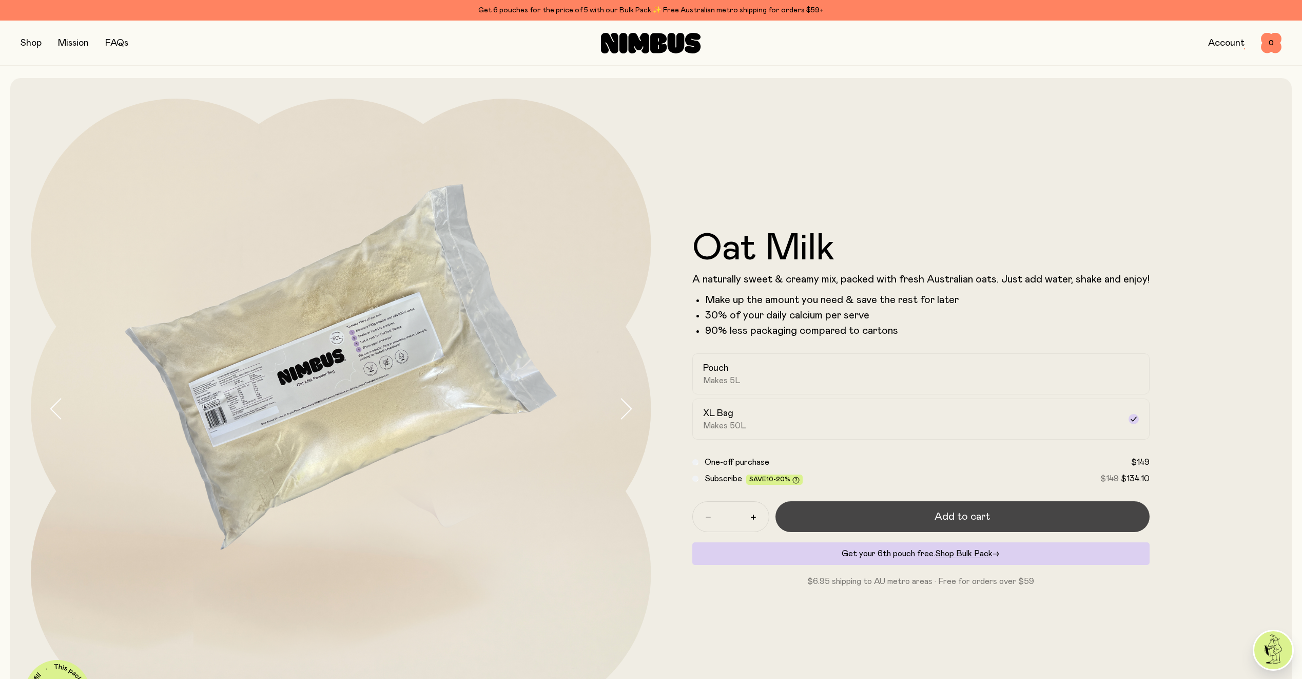
click at [961, 516] on span "Add to cart" at bounding box center [962, 516] width 55 height 14
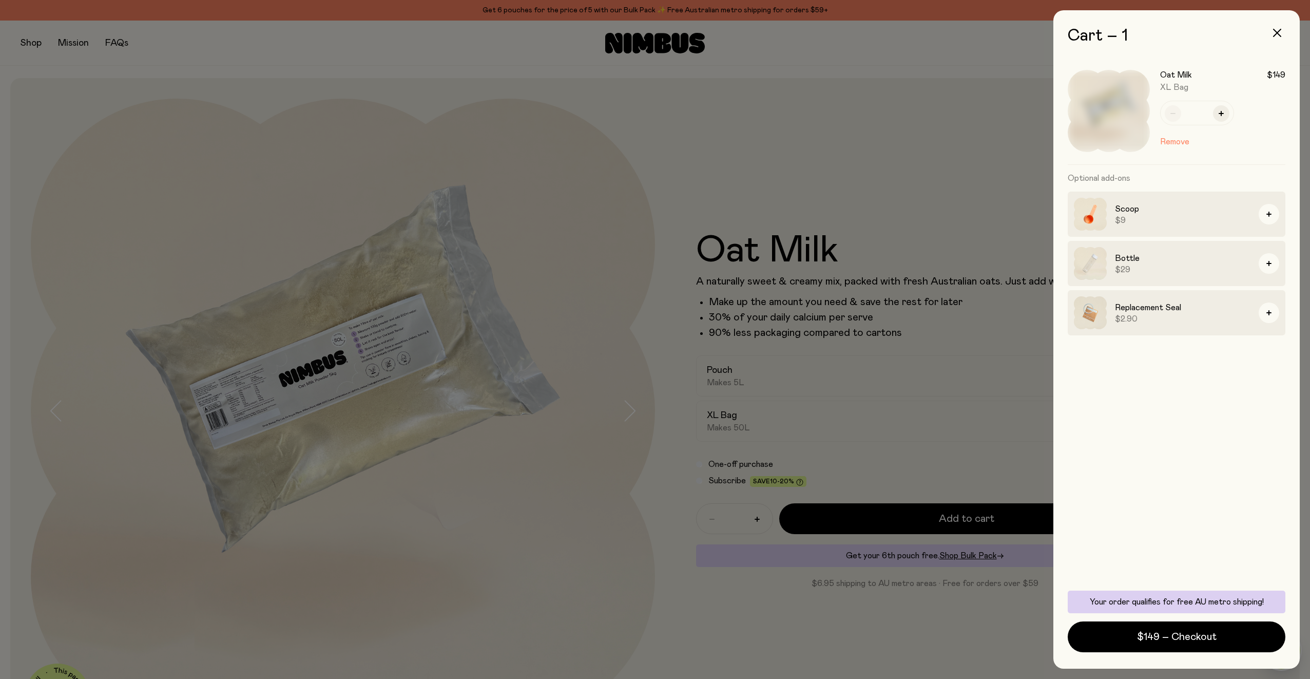
click at [985, 626] on div at bounding box center [655, 339] width 1310 height 679
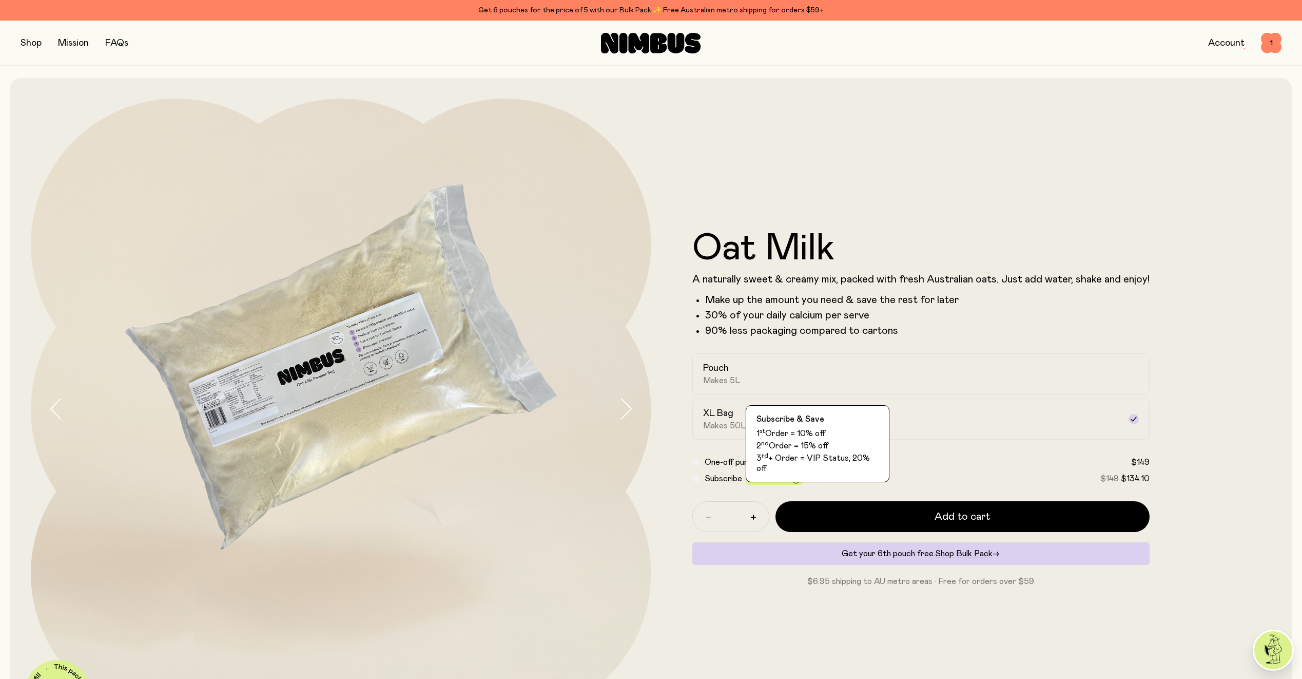
click at [795, 478] on icon at bounding box center [795, 479] width 7 height 7
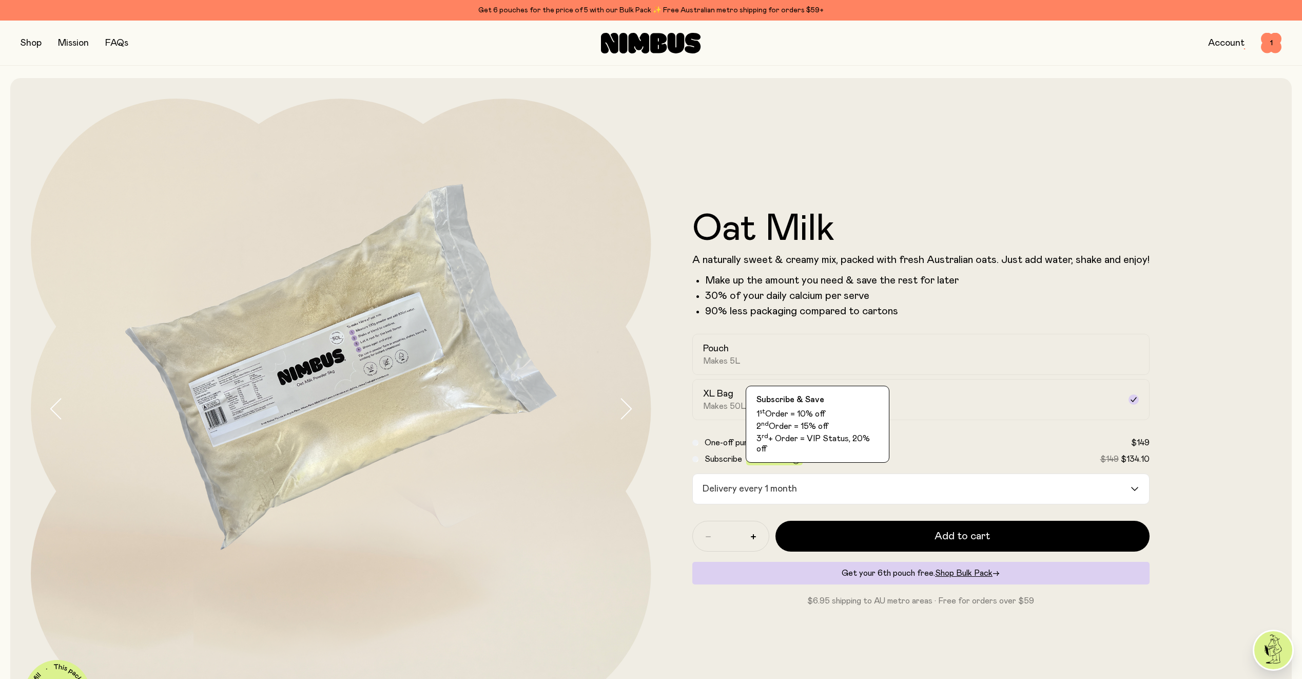
click at [792, 460] on icon at bounding box center [795, 460] width 7 height 7
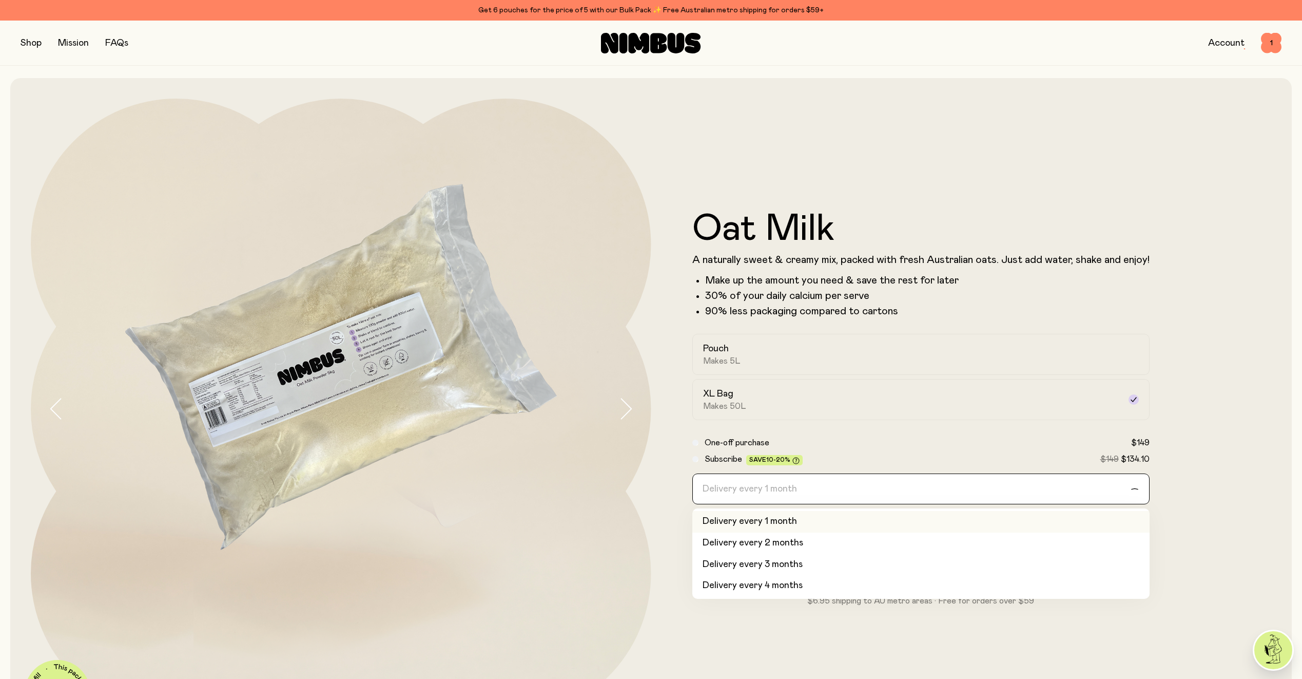
click at [1136, 487] on icon "Search for option" at bounding box center [1135, 489] width 8 height 4
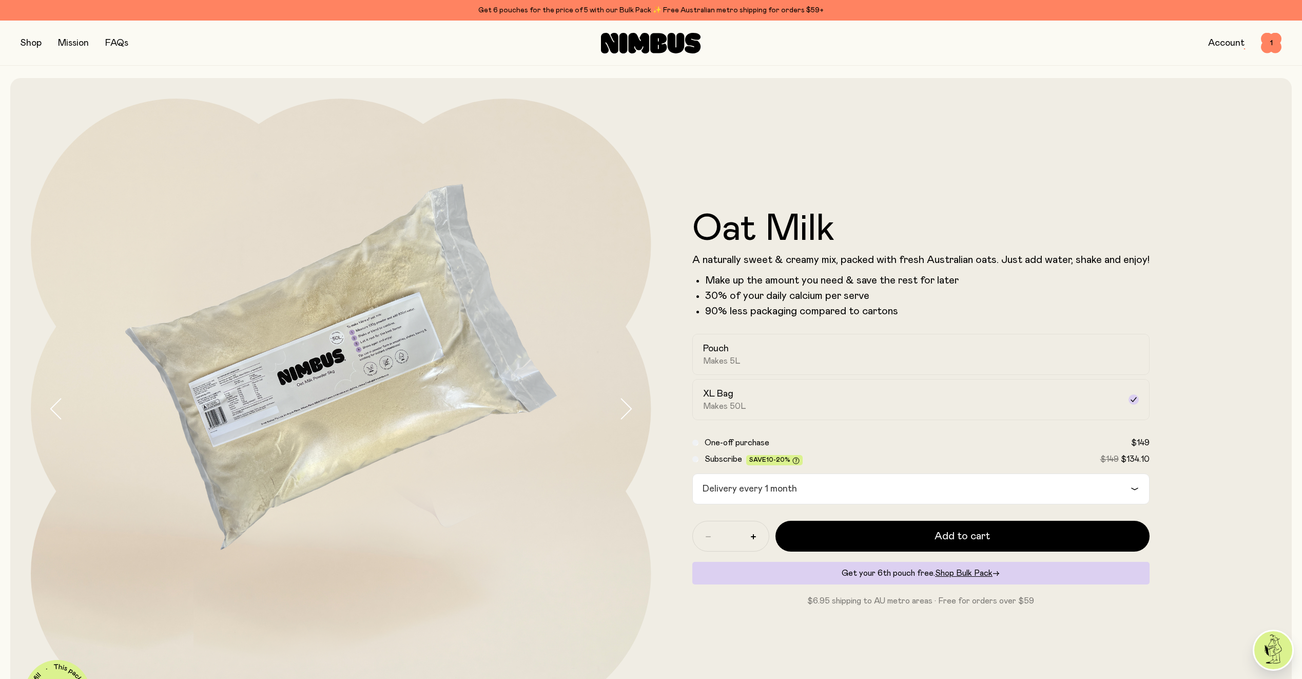
click at [1136, 487] on icon "Search for option" at bounding box center [1135, 489] width 8 height 4
click at [728, 401] on span "Makes 50L" at bounding box center [724, 406] width 43 height 10
click at [1272, 40] on span "1" at bounding box center [1271, 43] width 21 height 21
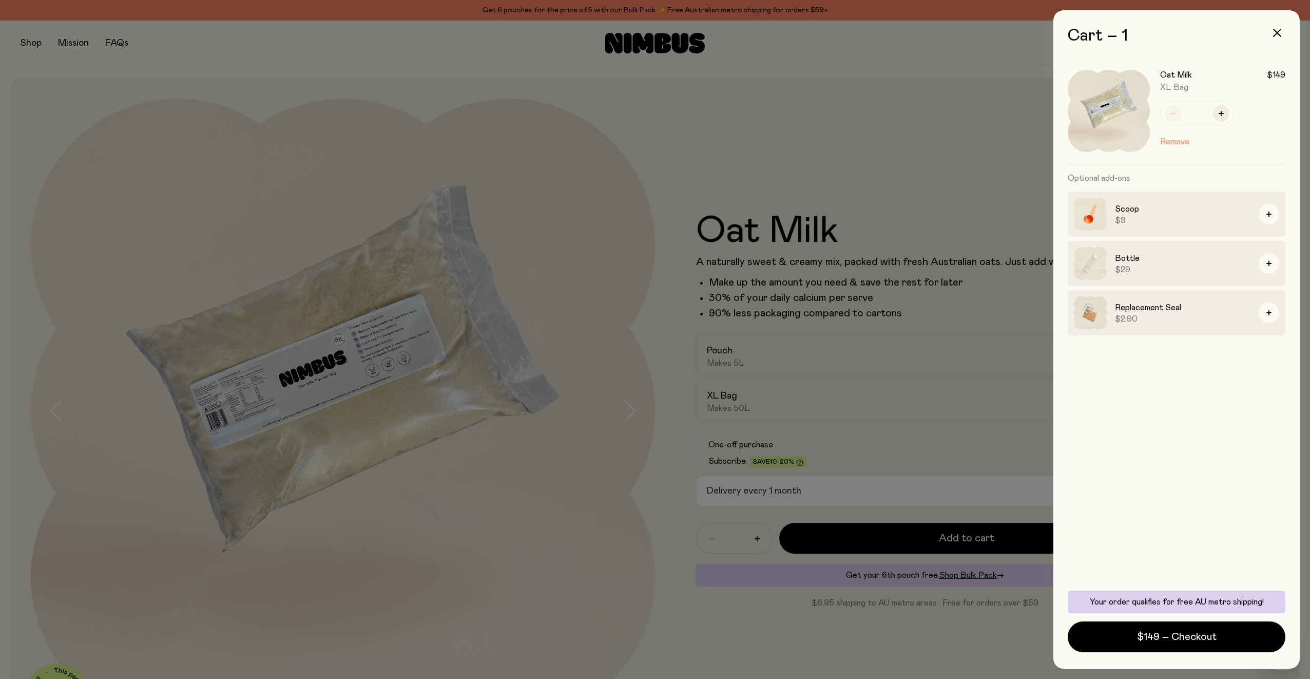
click at [889, 441] on div at bounding box center [655, 339] width 1310 height 679
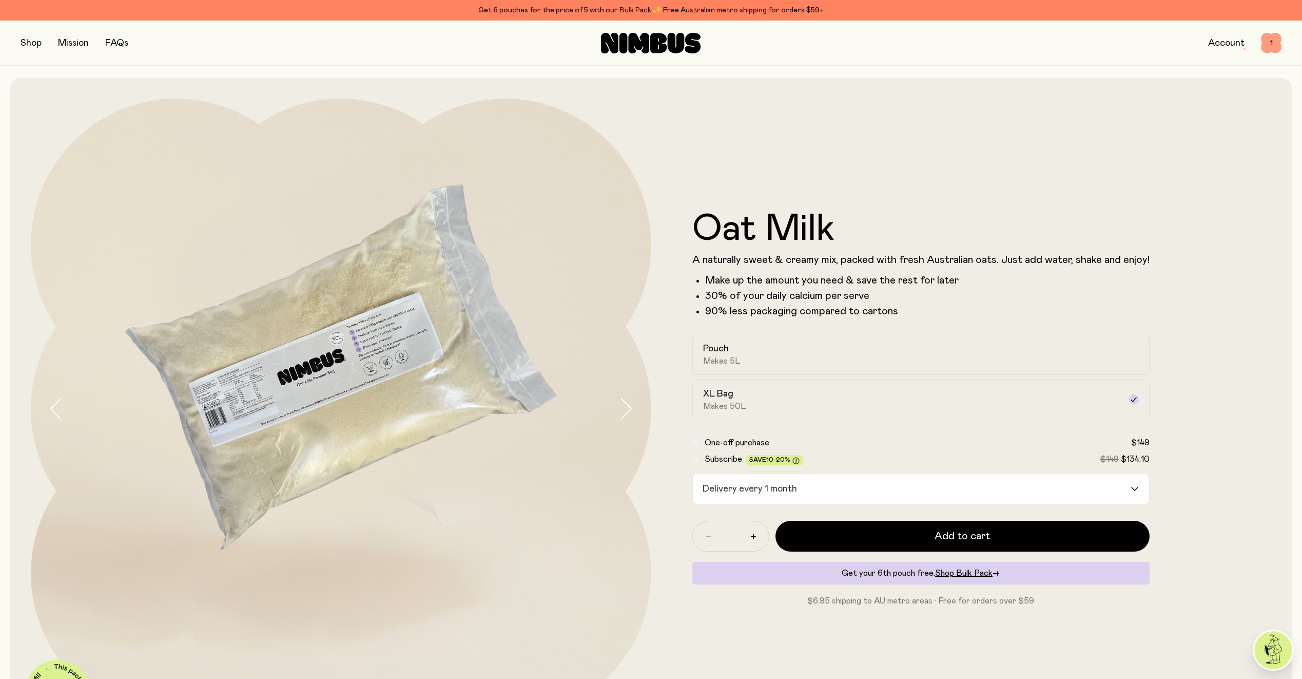
click at [1265, 34] on span "1" at bounding box center [1271, 43] width 21 height 21
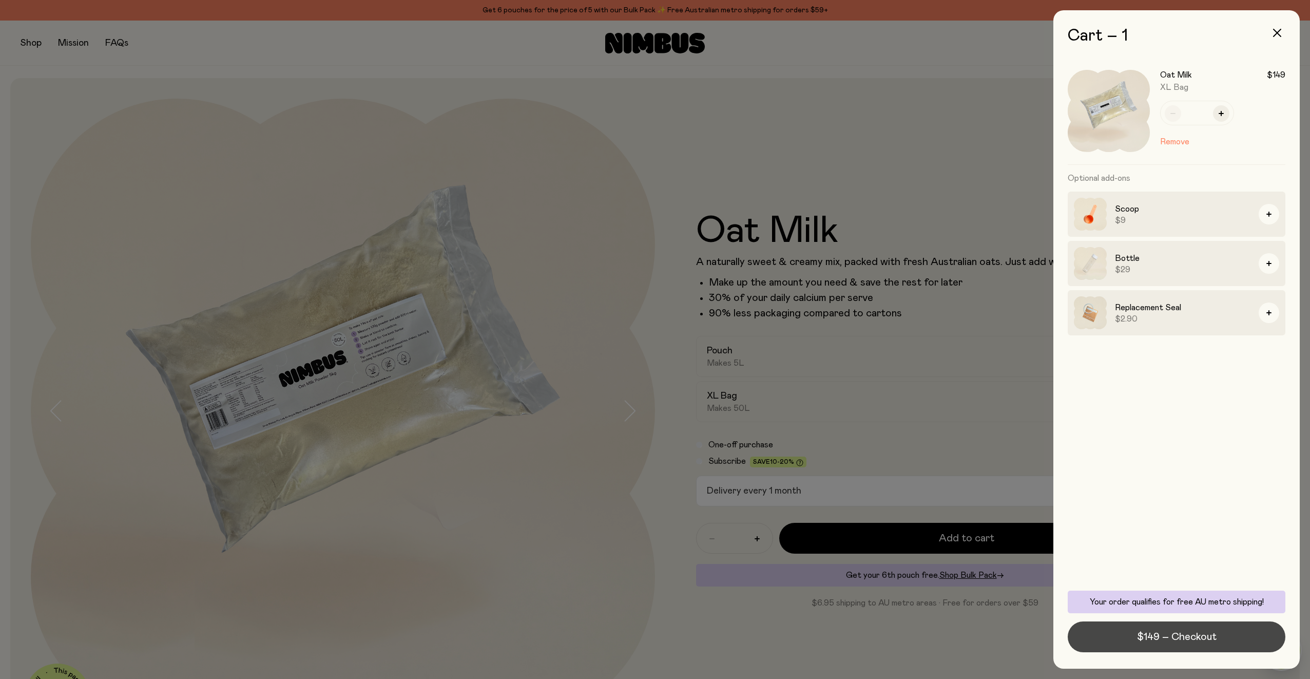
click at [1157, 642] on span "$149 – Checkout" at bounding box center [1177, 636] width 80 height 14
